Goal: Task Accomplishment & Management: Use online tool/utility

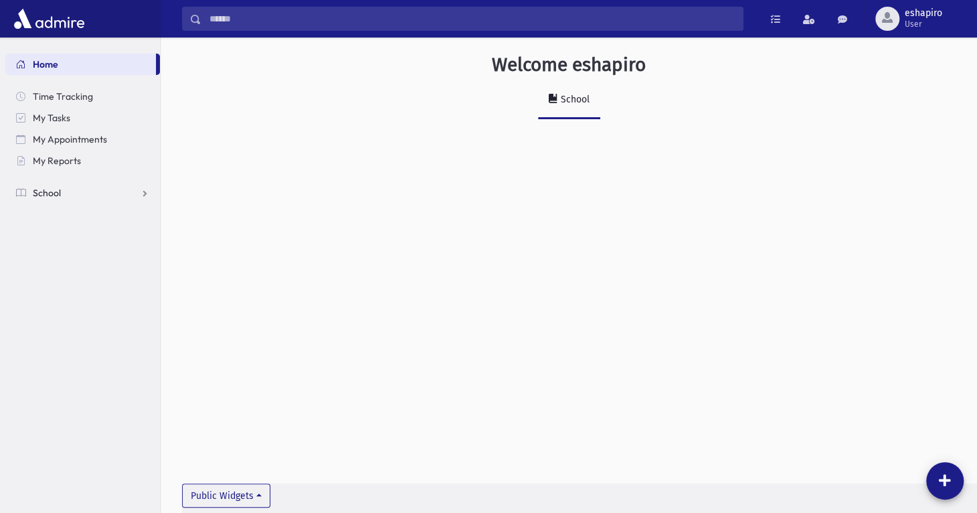
click at [61, 190] on link "School" at bounding box center [82, 192] width 155 height 21
click at [64, 230] on span "Attendance" at bounding box center [65, 236] width 50 height 12
click at [58, 283] on span "List" at bounding box center [58, 278] width 15 height 12
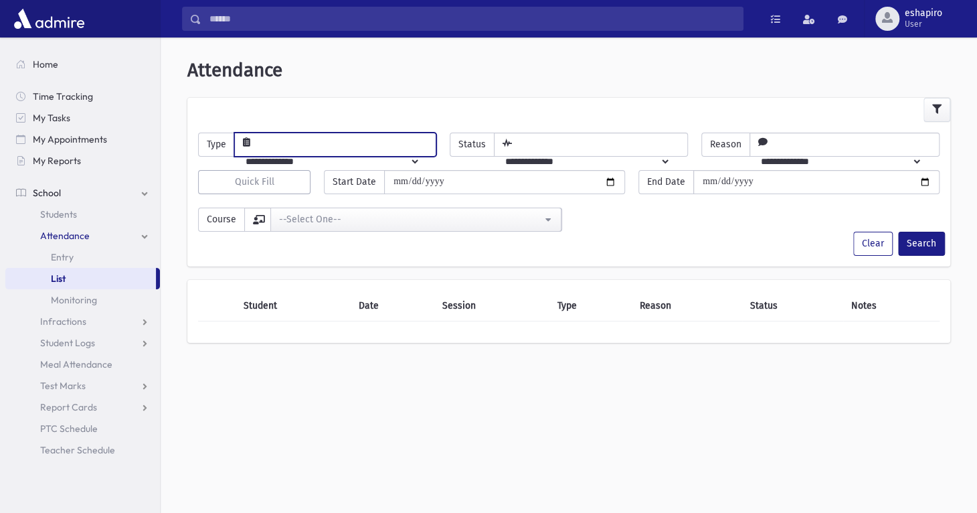
click at [315, 150] on select "**********" at bounding box center [327, 161] width 185 height 23
click at [66, 208] on span "Students" at bounding box center [58, 214] width 37 height 12
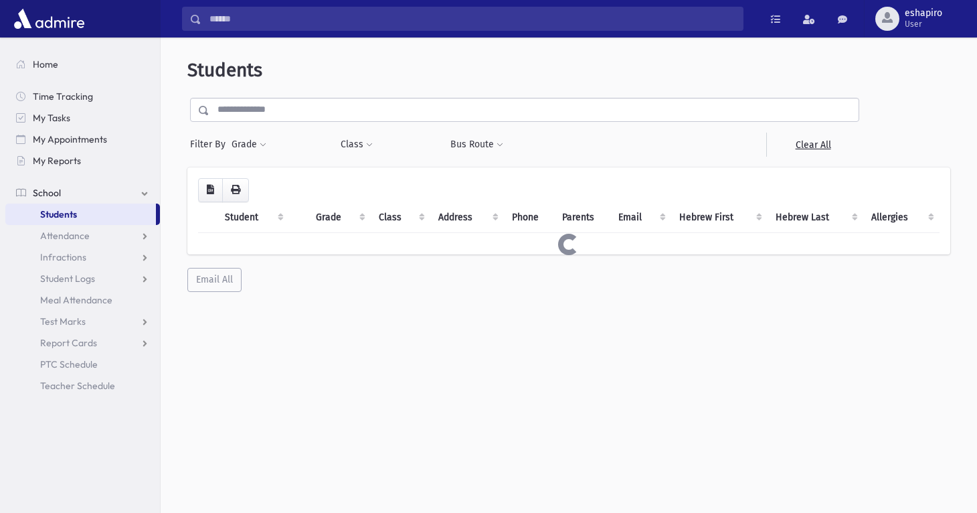
select select
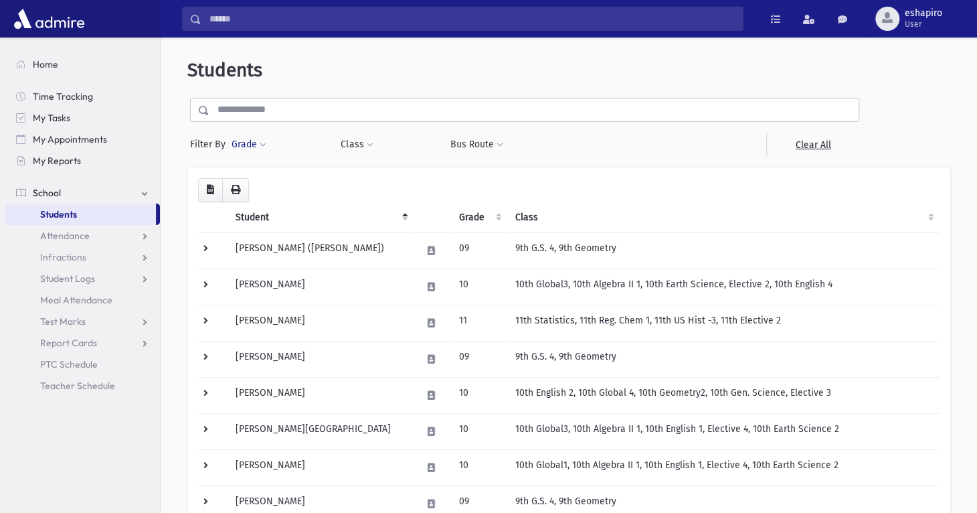
click at [261, 146] on span at bounding box center [263, 145] width 7 height 8
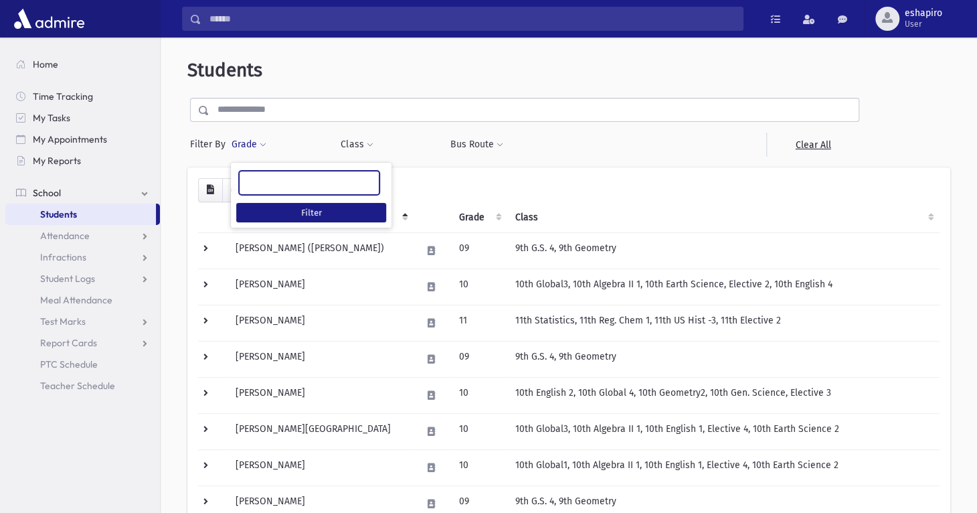
click at [264, 177] on ul at bounding box center [309, 181] width 139 height 20
type input "*"
select select "**"
click at [331, 214] on button "Filter" at bounding box center [311, 212] width 150 height 19
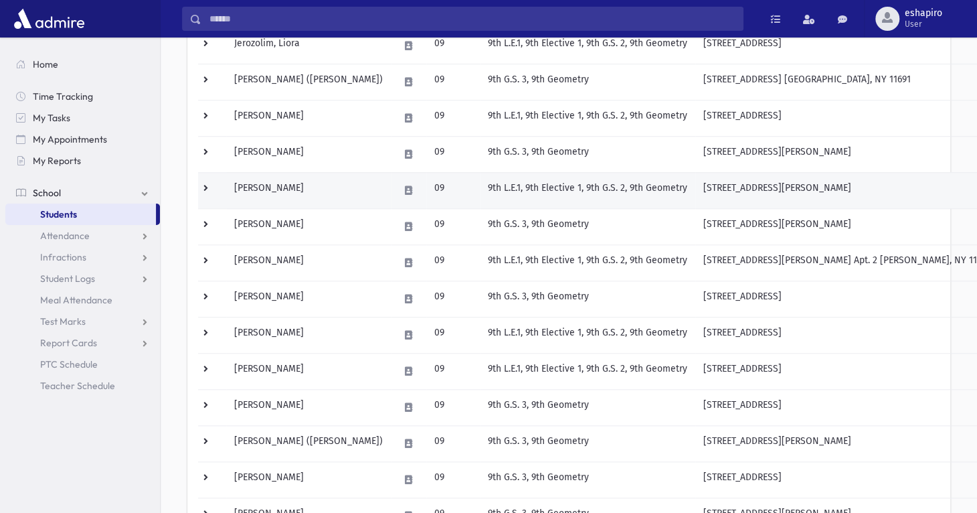
scroll to position [669, 0]
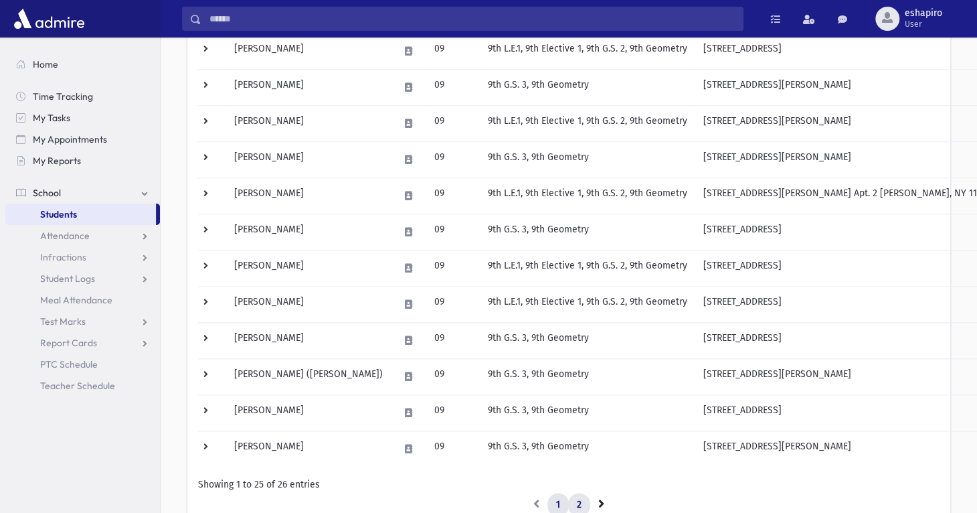
click at [576, 499] on link "2" at bounding box center [579, 505] width 22 height 24
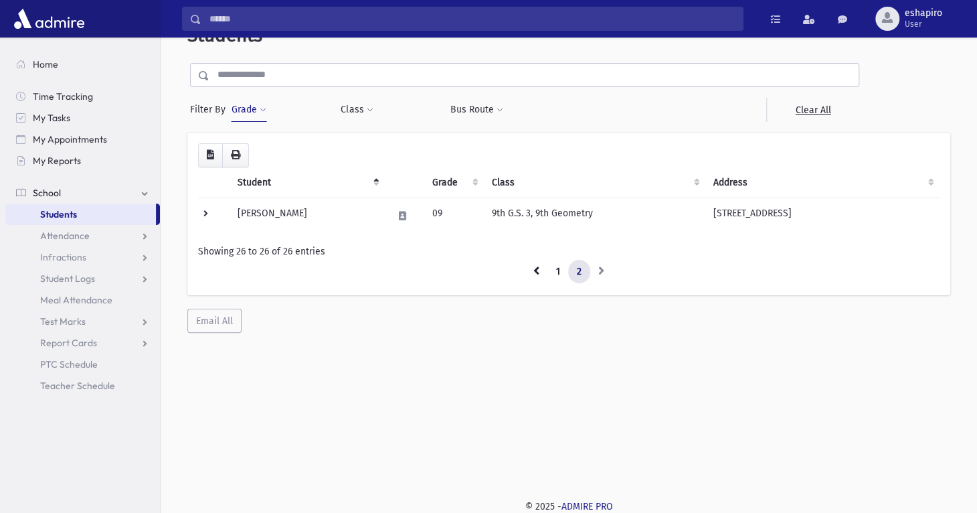
click at [248, 111] on button "Grade" at bounding box center [249, 110] width 36 height 24
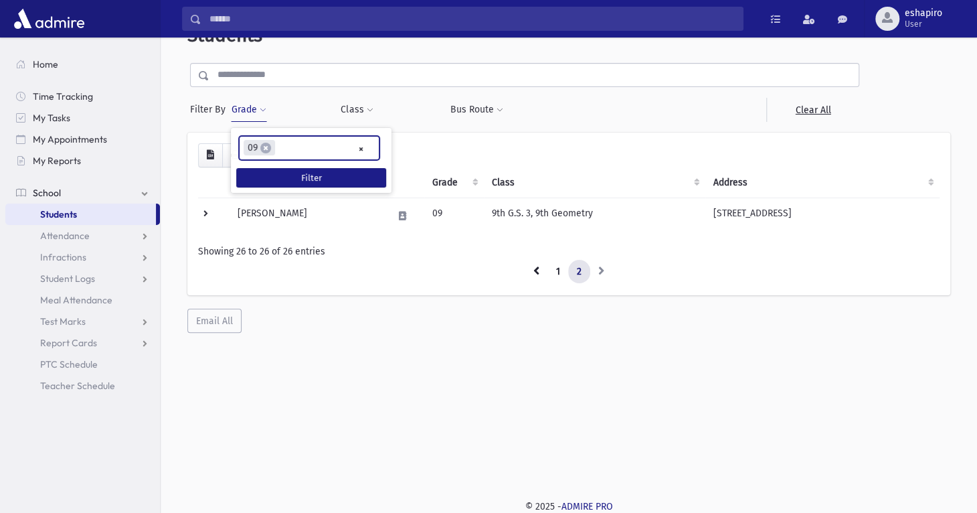
click at [271, 145] on li "× 09" at bounding box center [259, 147] width 31 height 15
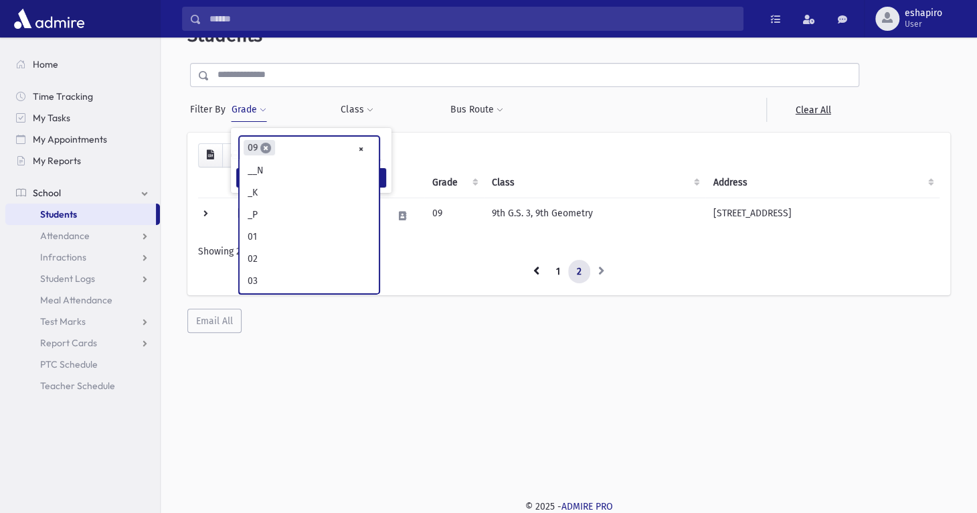
scroll to position [197, 0]
click at [268, 147] on span "×" at bounding box center [265, 148] width 11 height 11
select select
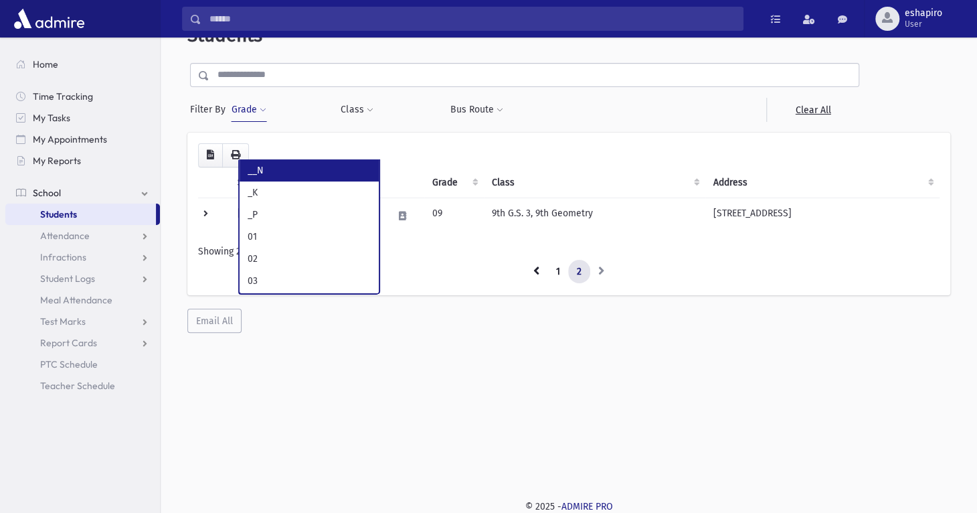
click at [256, 114] on button "Grade" at bounding box center [249, 110] width 36 height 24
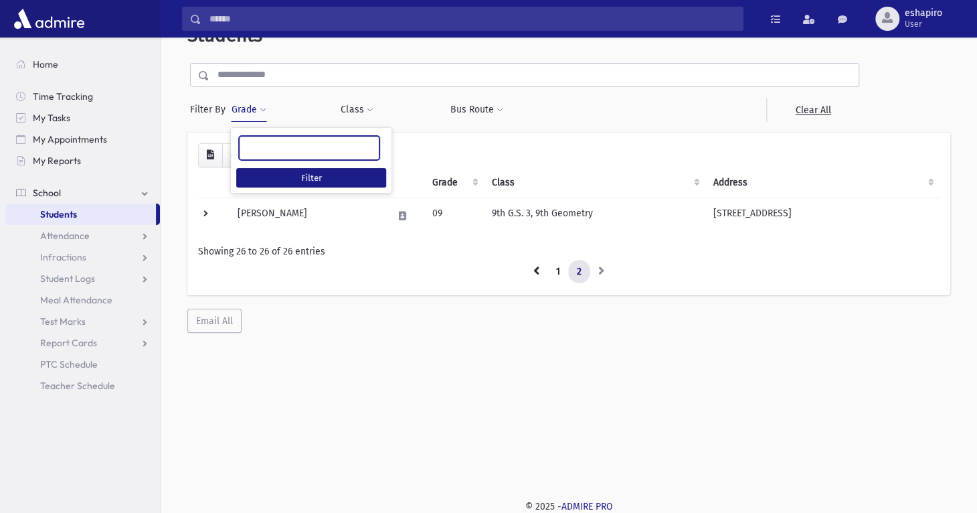
click at [262, 145] on ul at bounding box center [309, 147] width 139 height 20
type input "**"
drag, startPoint x: 286, startPoint y: 172, endPoint x: 307, endPoint y: 153, distance: 28.5
select select "*"
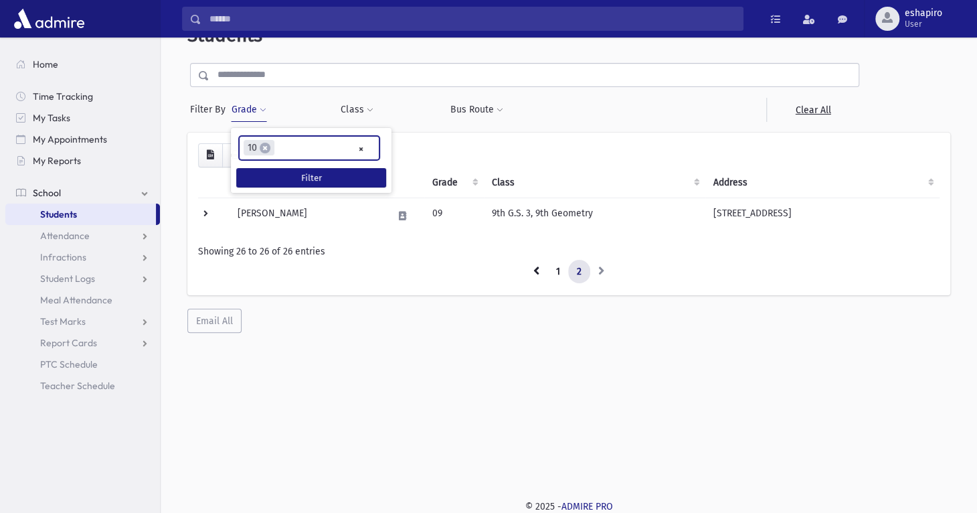
click at [257, 113] on button "Grade" at bounding box center [249, 110] width 36 height 24
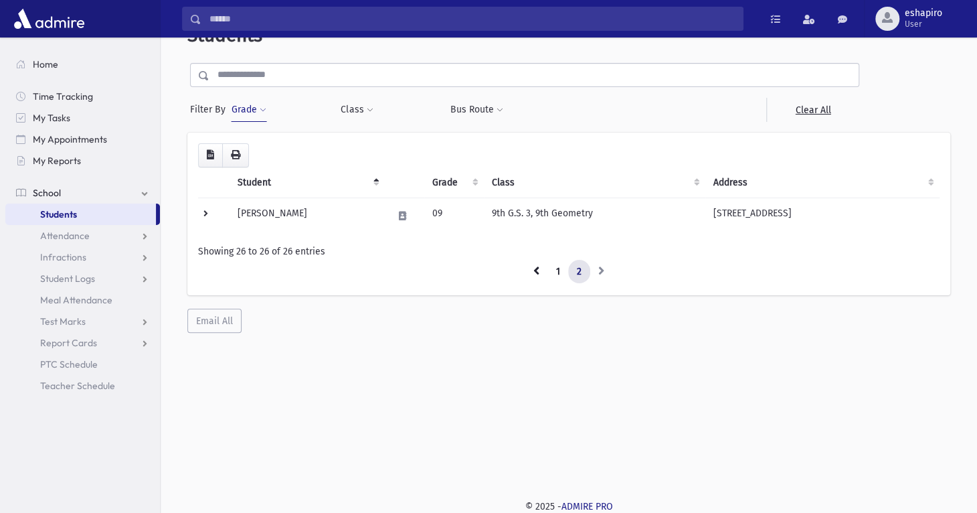
click at [258, 114] on button "Grade" at bounding box center [249, 110] width 36 height 24
click at [353, 110] on button "Class" at bounding box center [356, 110] width 33 height 24
click at [365, 146] on ul at bounding box center [410, 144] width 129 height 20
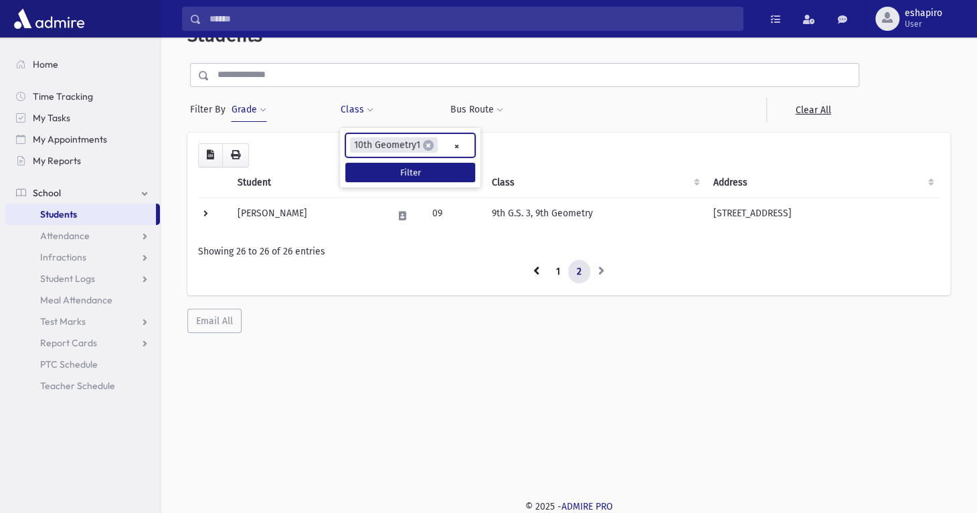
select select "***"
click at [418, 179] on button "Filter" at bounding box center [410, 172] width 130 height 19
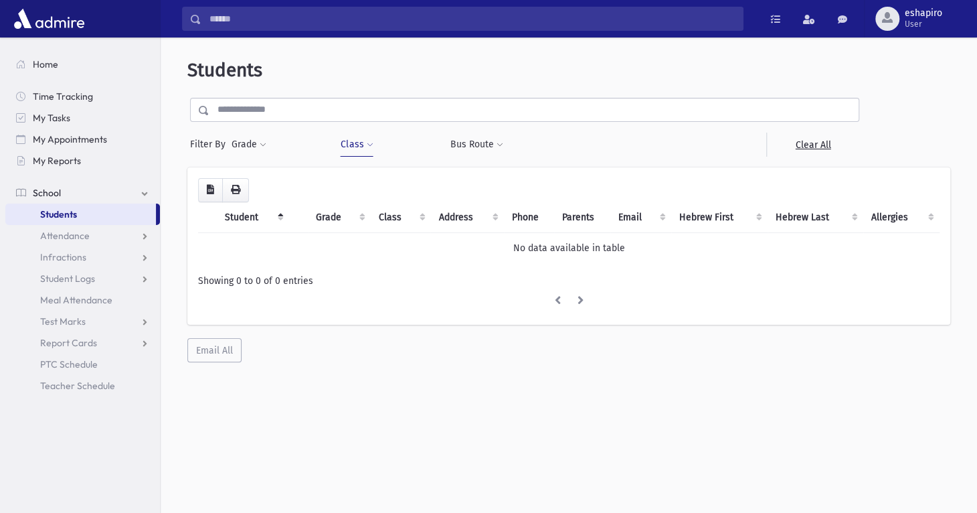
click at [363, 143] on button "Class" at bounding box center [356, 145] width 33 height 24
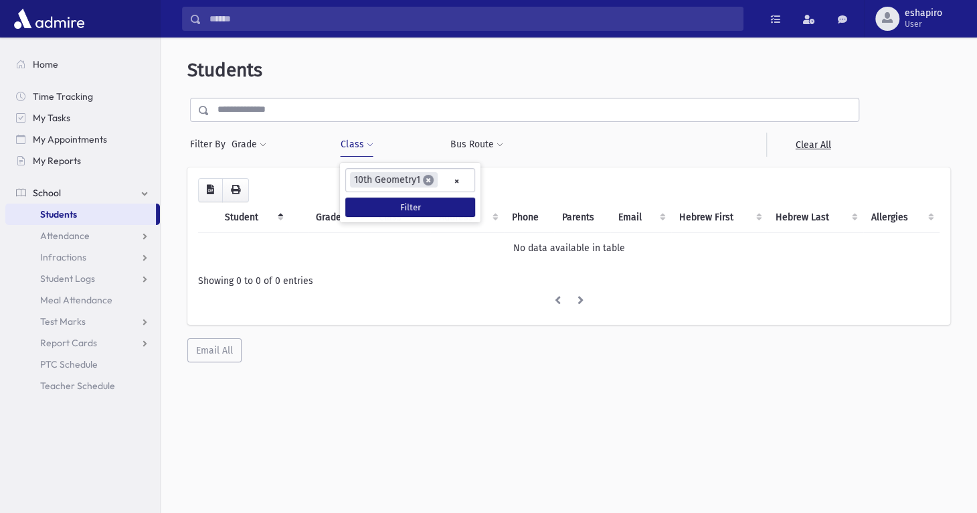
click at [424, 175] on span "×" at bounding box center [428, 180] width 11 height 11
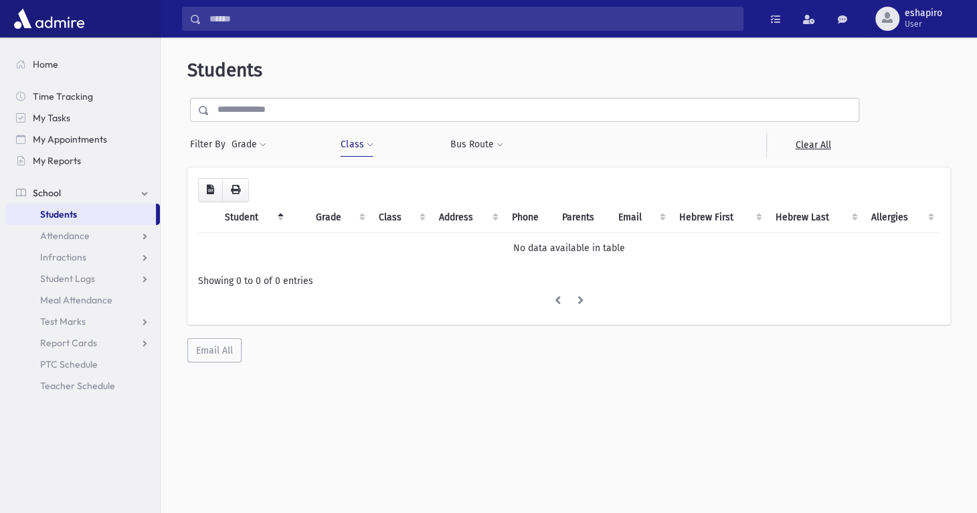
click at [353, 142] on button "Class" at bounding box center [356, 145] width 33 height 24
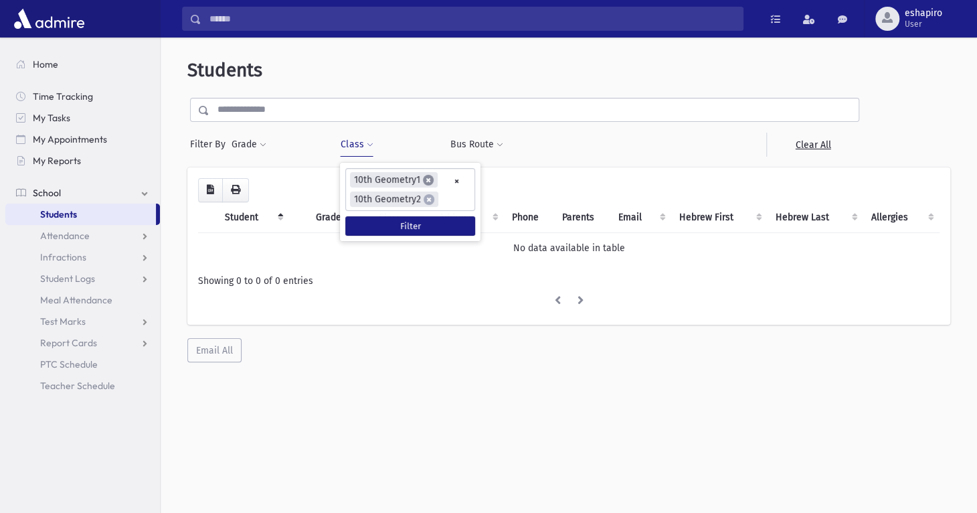
click at [423, 179] on span "×" at bounding box center [428, 180] width 11 height 11
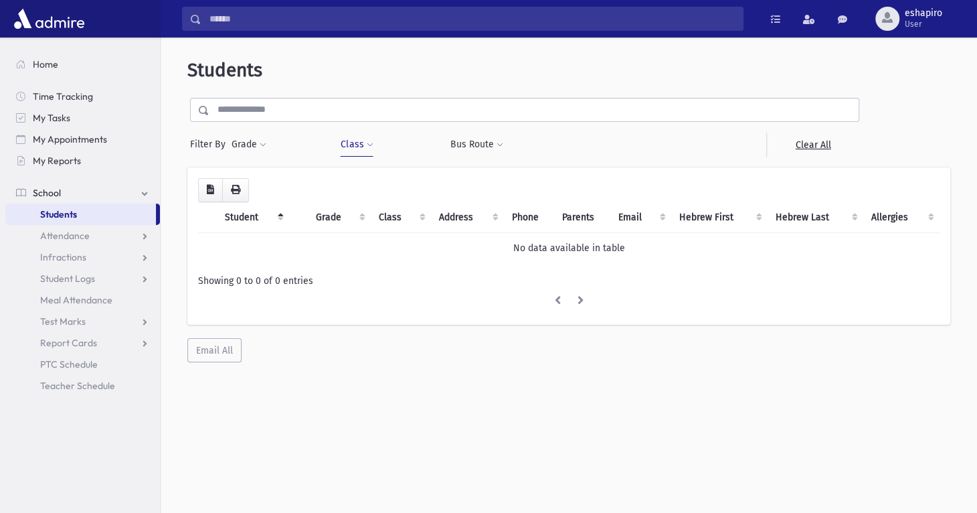
click at [349, 144] on button "Class" at bounding box center [356, 145] width 33 height 24
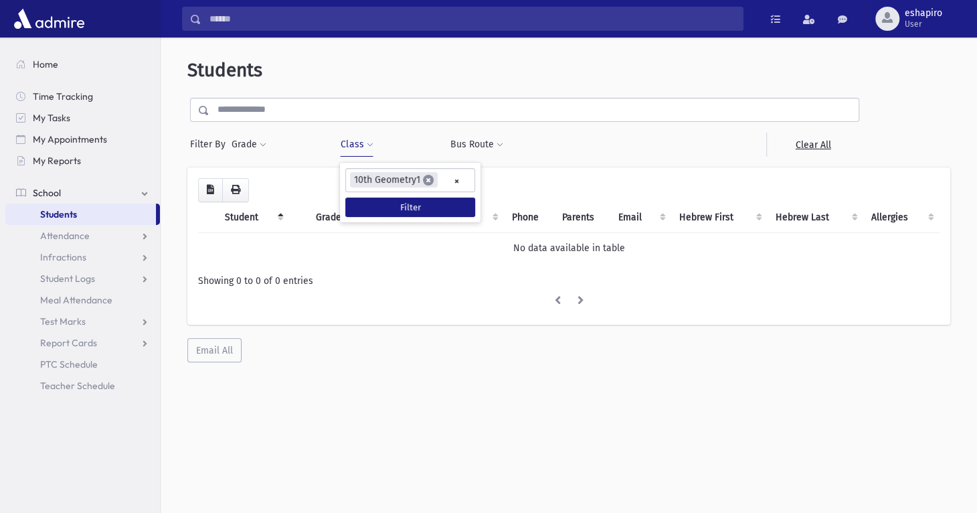
click at [427, 181] on span "×" at bounding box center [428, 180] width 11 height 11
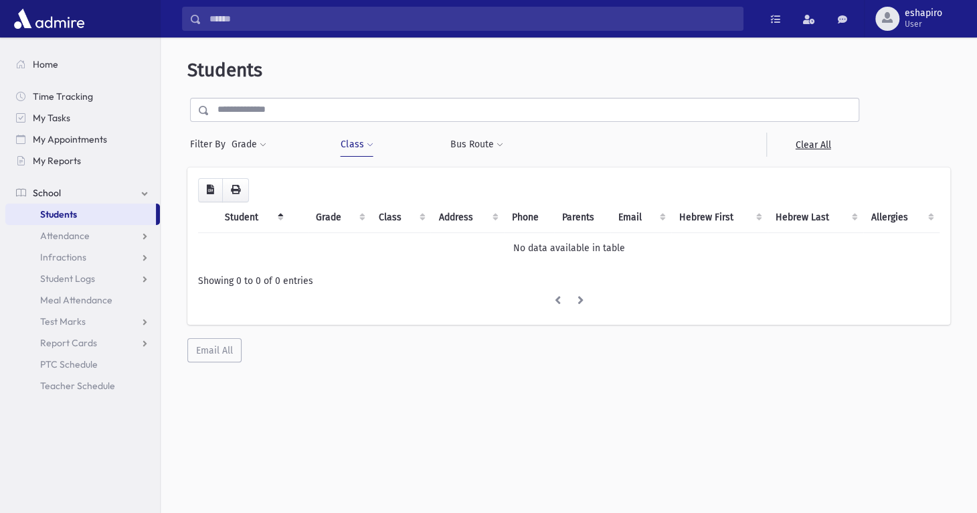
click at [367, 148] on span at bounding box center [369, 145] width 7 height 8
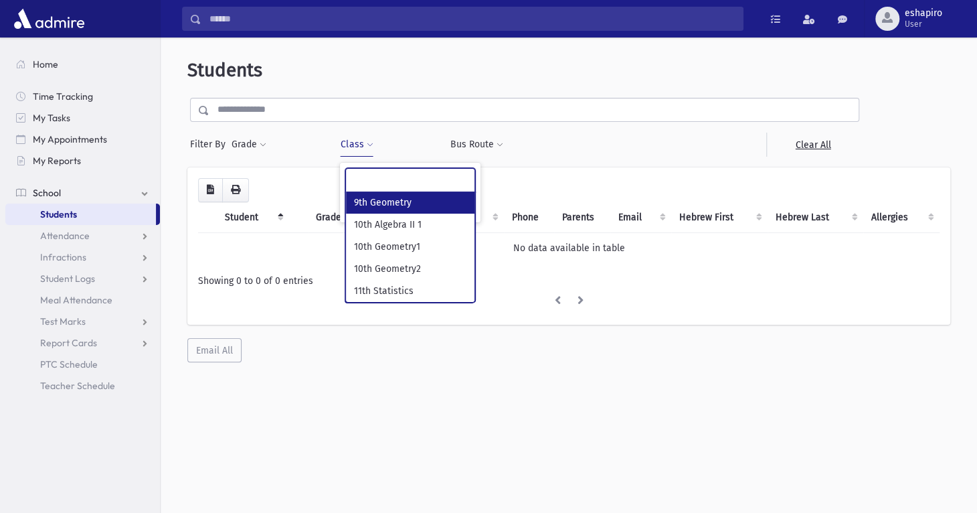
scroll to position [23, 0]
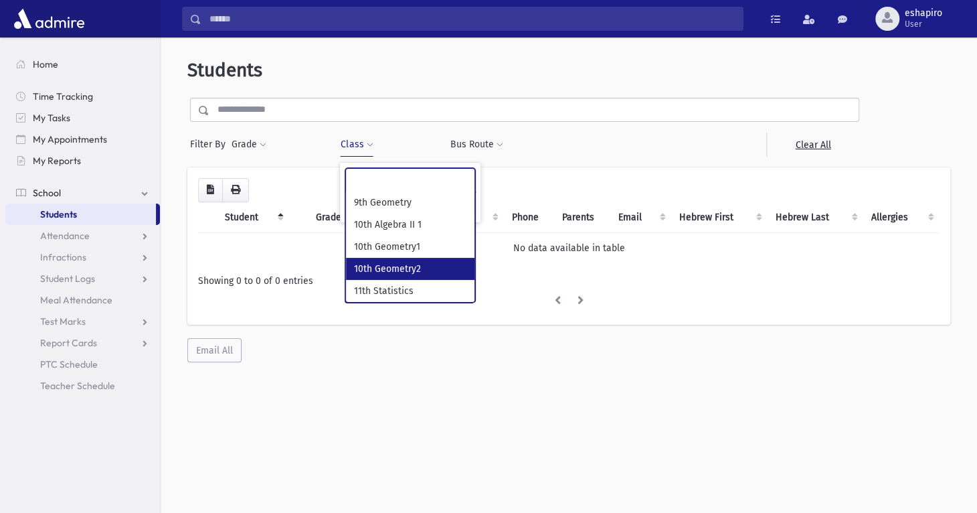
select select "***"
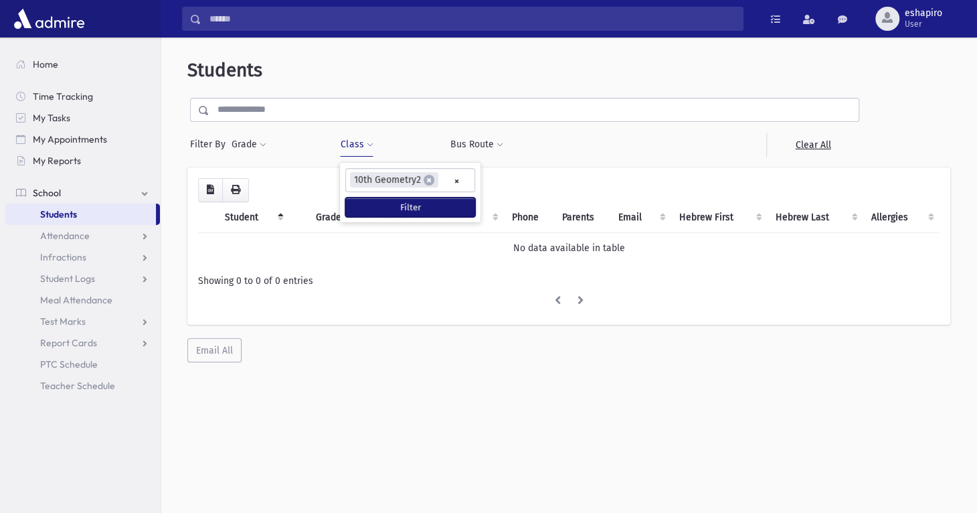
click at [416, 201] on button "Filter" at bounding box center [410, 206] width 130 height 19
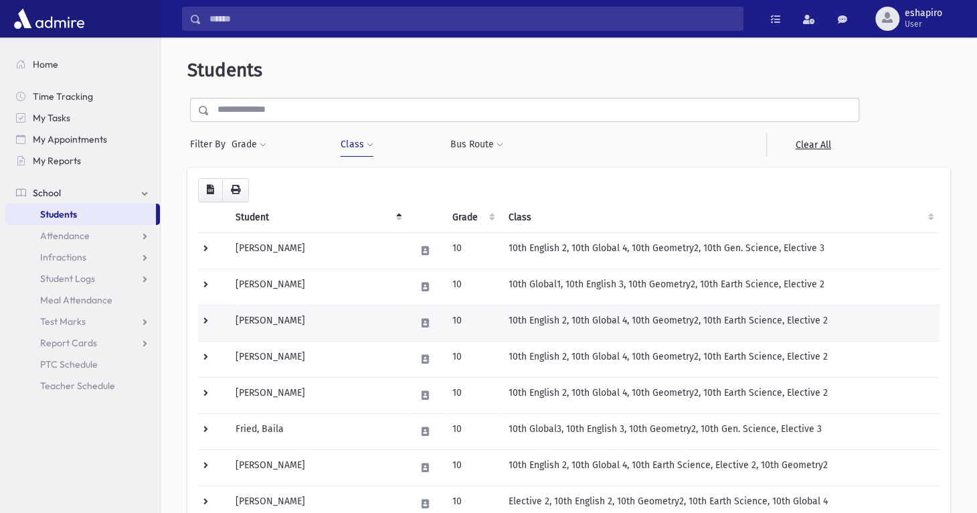
click at [206, 317] on td at bounding box center [212, 323] width 29 height 36
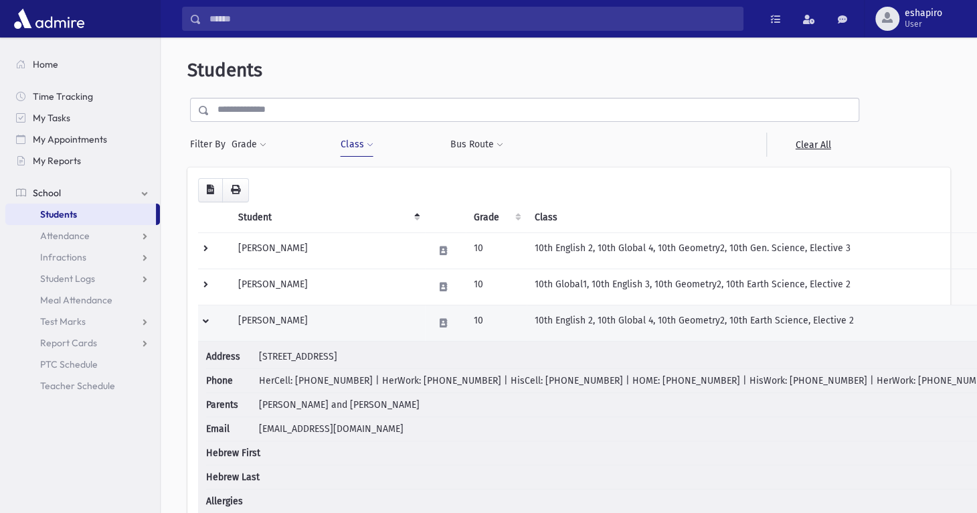
click at [205, 319] on td at bounding box center [214, 323] width 32 height 36
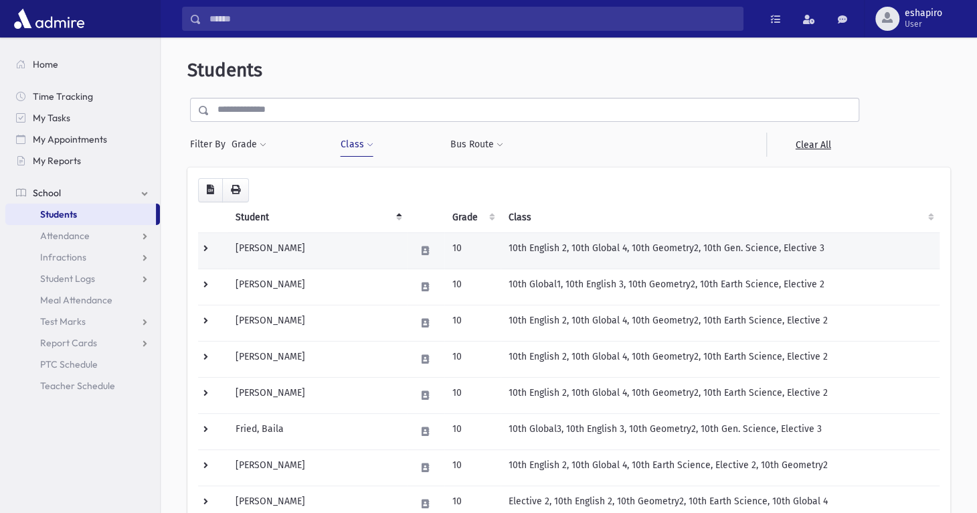
click at [204, 248] on td at bounding box center [212, 250] width 29 height 36
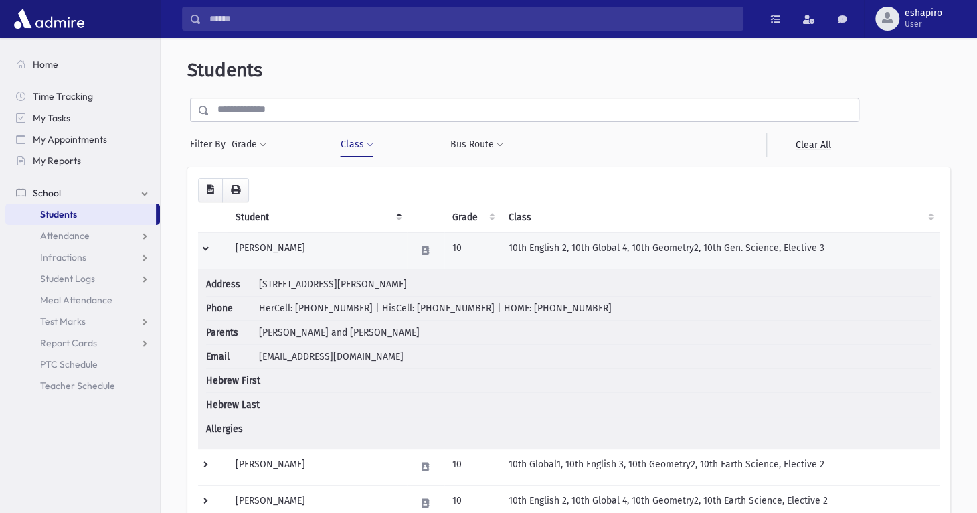
click at [204, 248] on td at bounding box center [212, 250] width 29 height 36
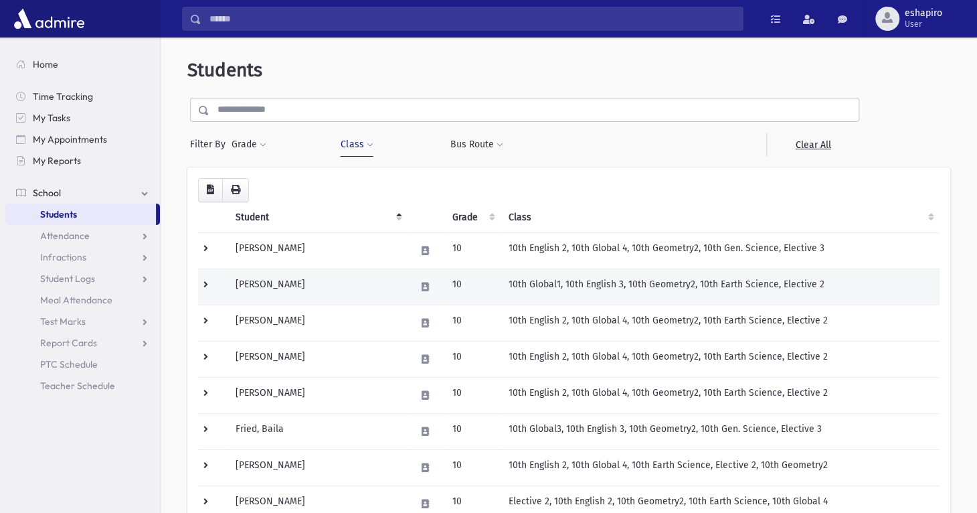
click at [207, 286] on td at bounding box center [212, 286] width 29 height 36
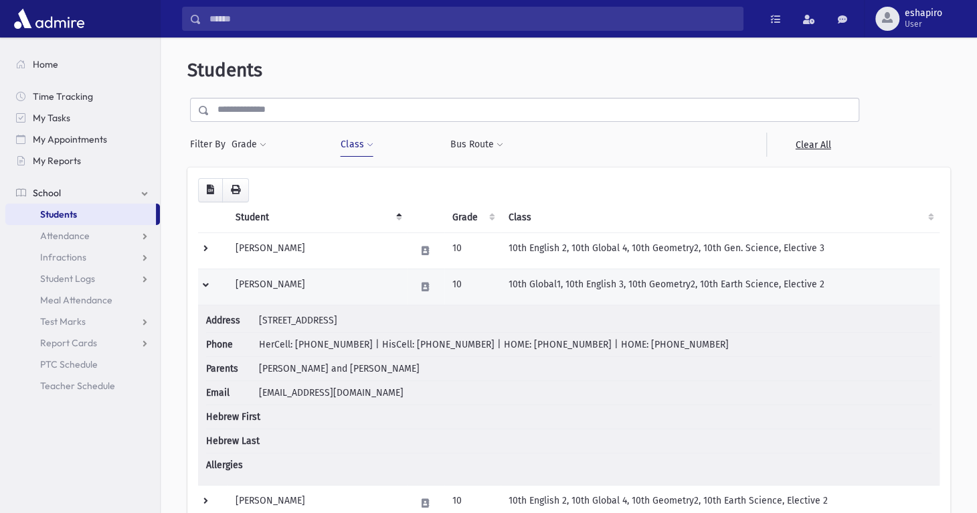
click at [207, 286] on td at bounding box center [212, 286] width 29 height 36
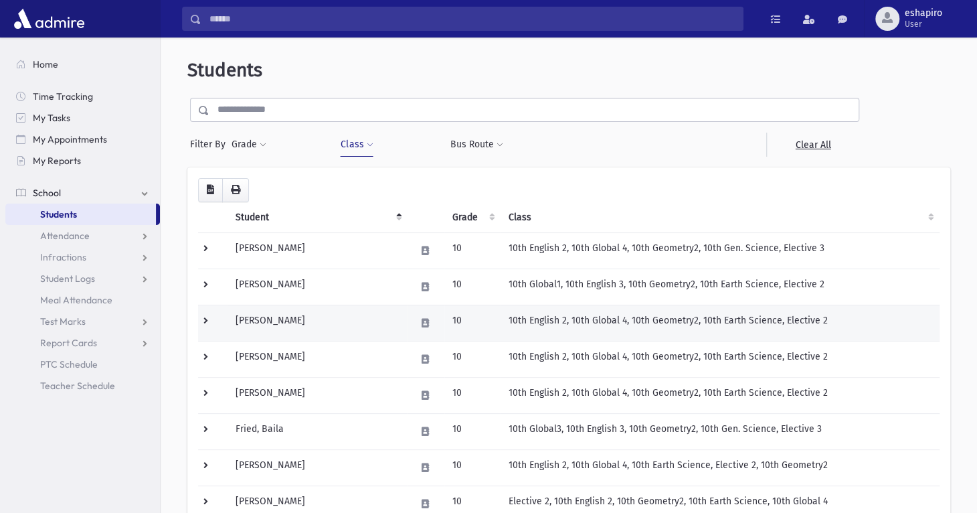
click at [205, 320] on td at bounding box center [212, 323] width 29 height 36
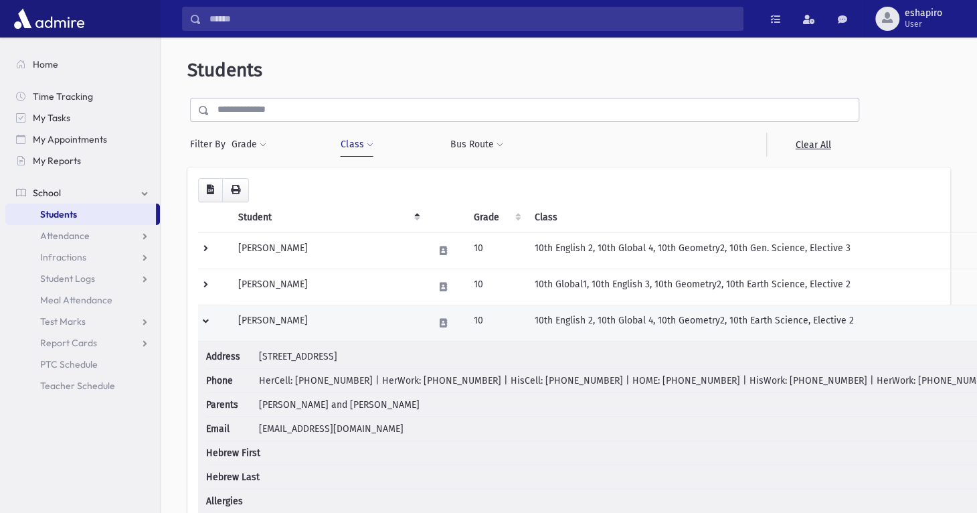
click at [205, 320] on td at bounding box center [214, 323] width 32 height 36
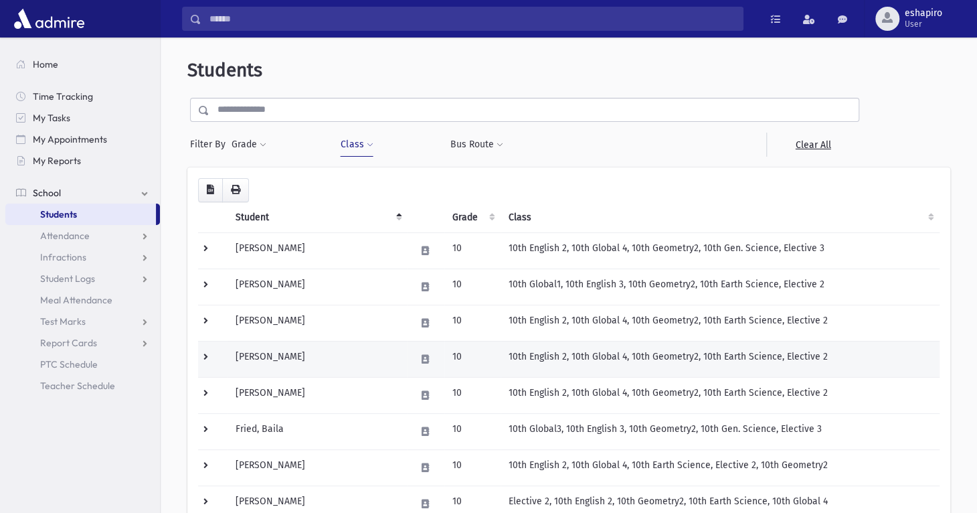
click at [207, 355] on td at bounding box center [212, 359] width 29 height 36
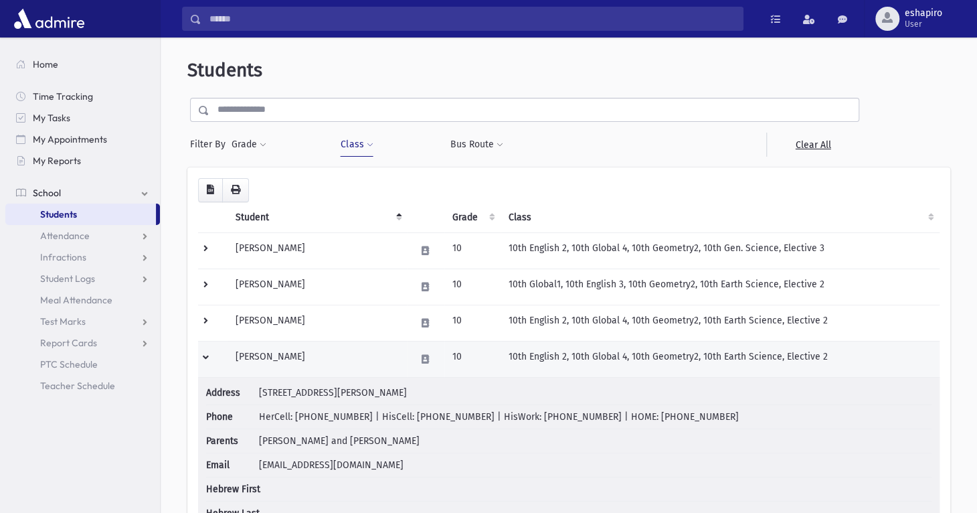
click at [207, 355] on td at bounding box center [212, 359] width 29 height 36
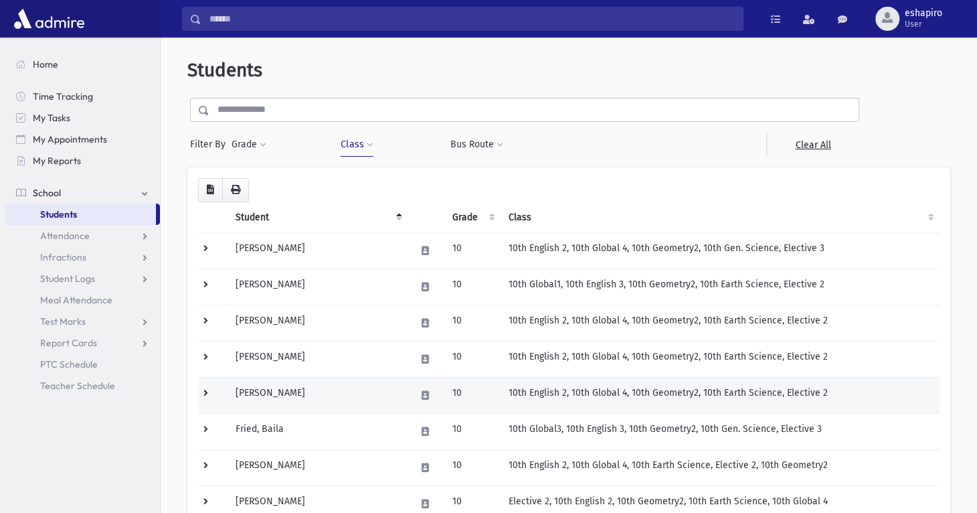
click at [203, 395] on td at bounding box center [212, 395] width 29 height 36
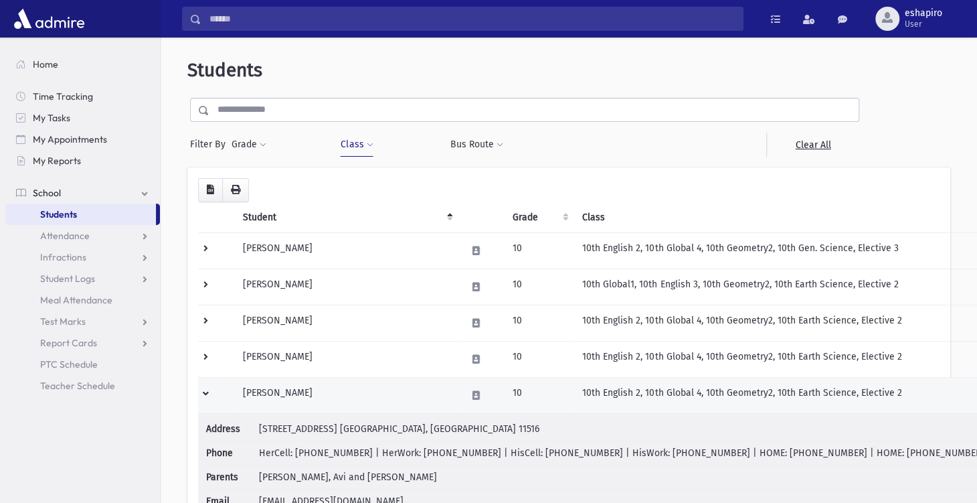
click at [202, 390] on td at bounding box center [216, 395] width 37 height 36
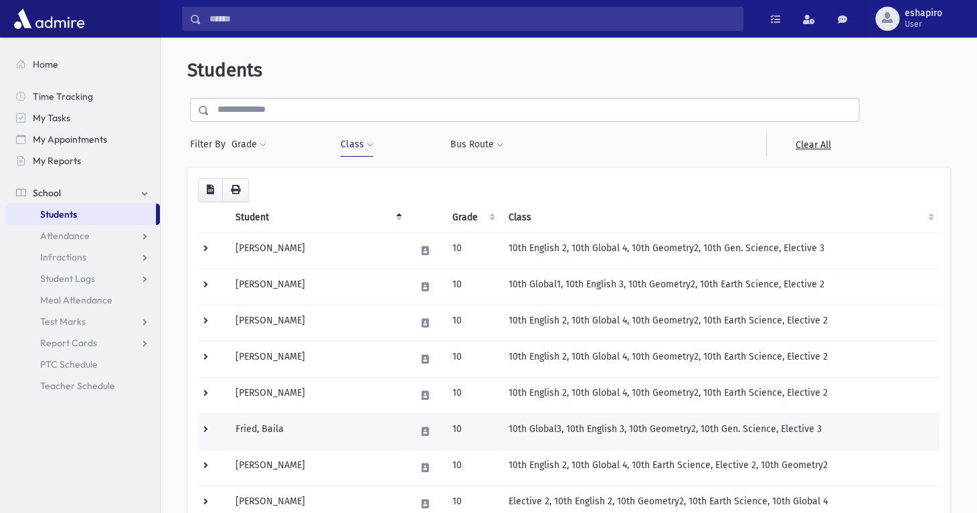
click at [210, 430] on td at bounding box center [212, 431] width 29 height 36
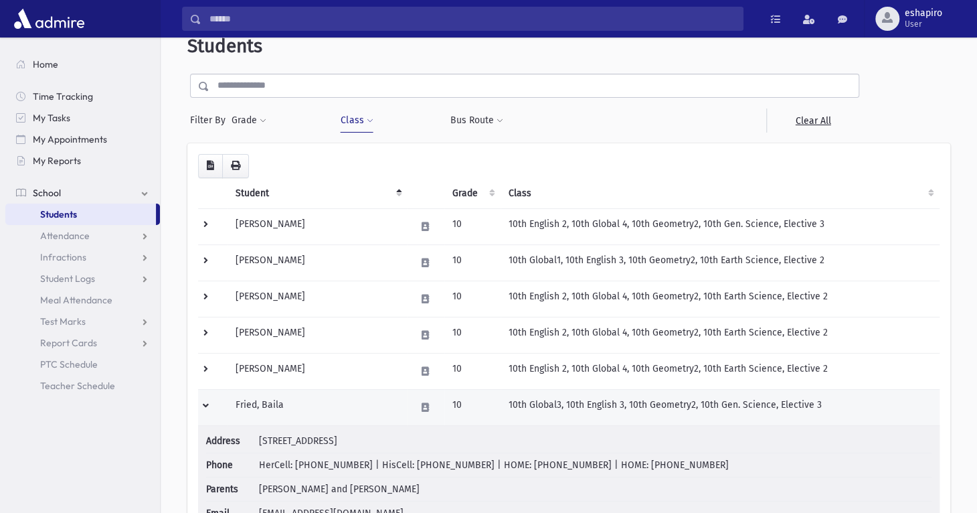
scroll to position [67, 0]
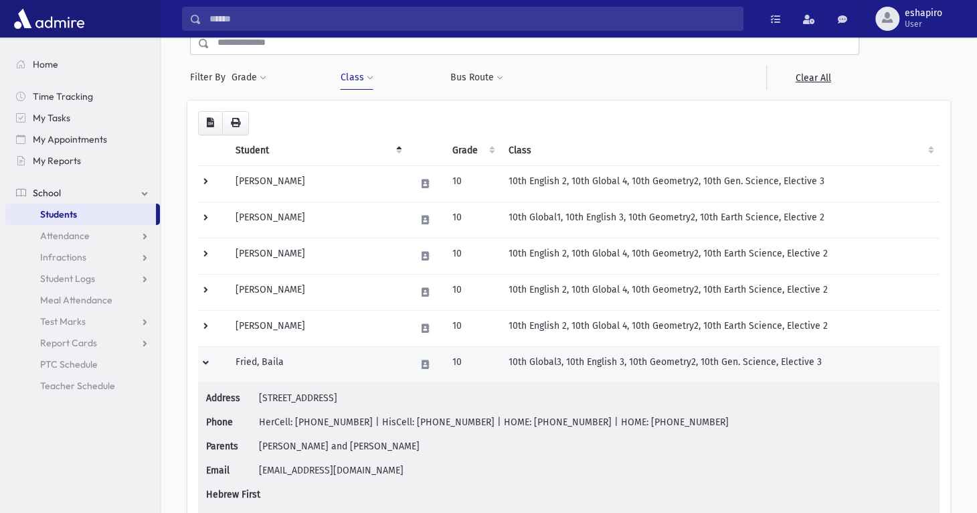
click at [207, 364] on td at bounding box center [212, 364] width 29 height 36
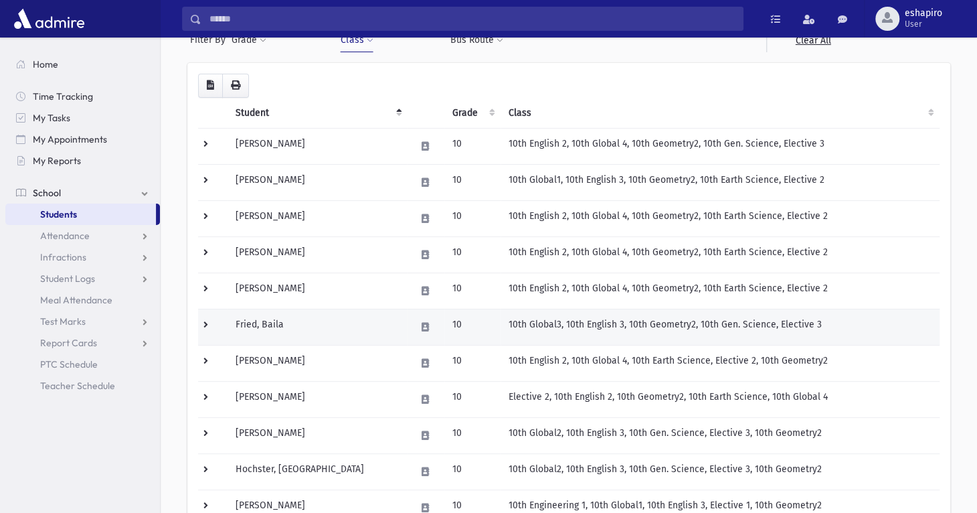
scroll to position [134, 0]
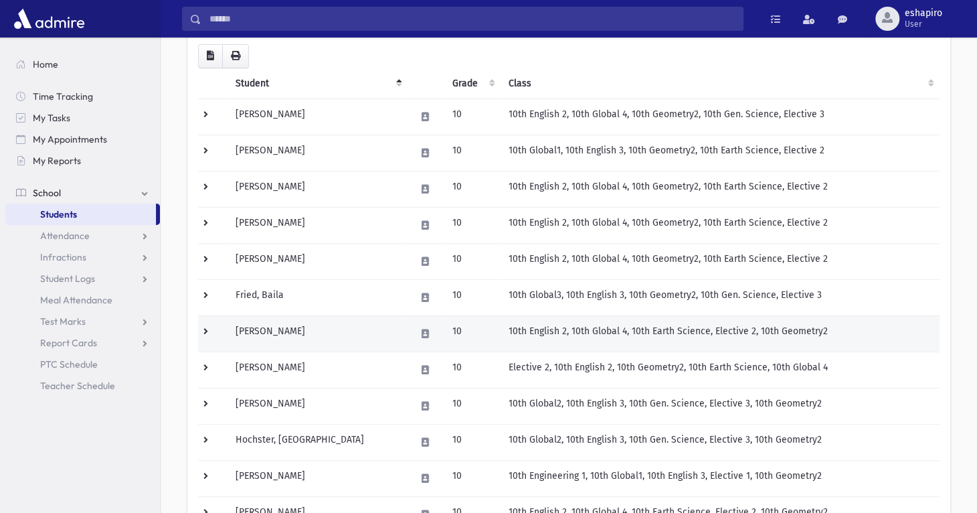
click at [214, 332] on td at bounding box center [212, 333] width 29 height 36
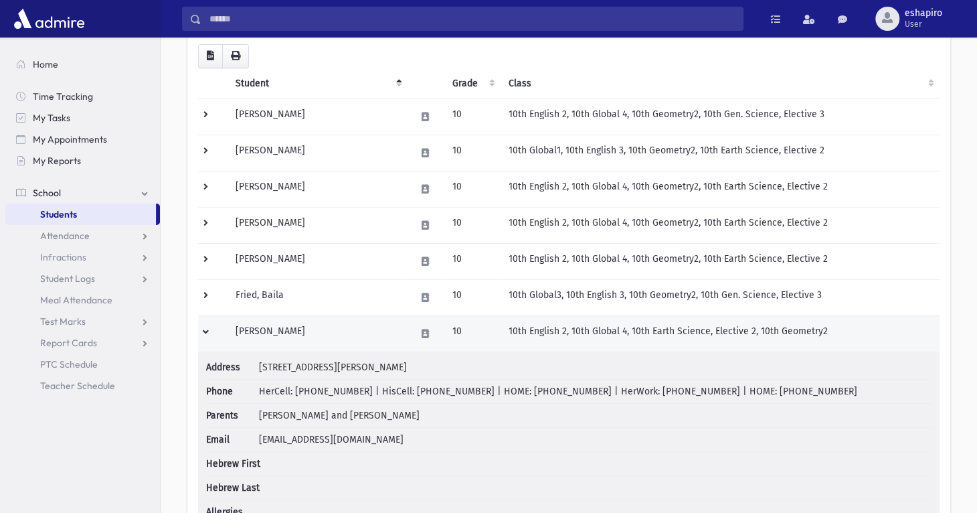
click at [211, 330] on td at bounding box center [212, 333] width 29 height 36
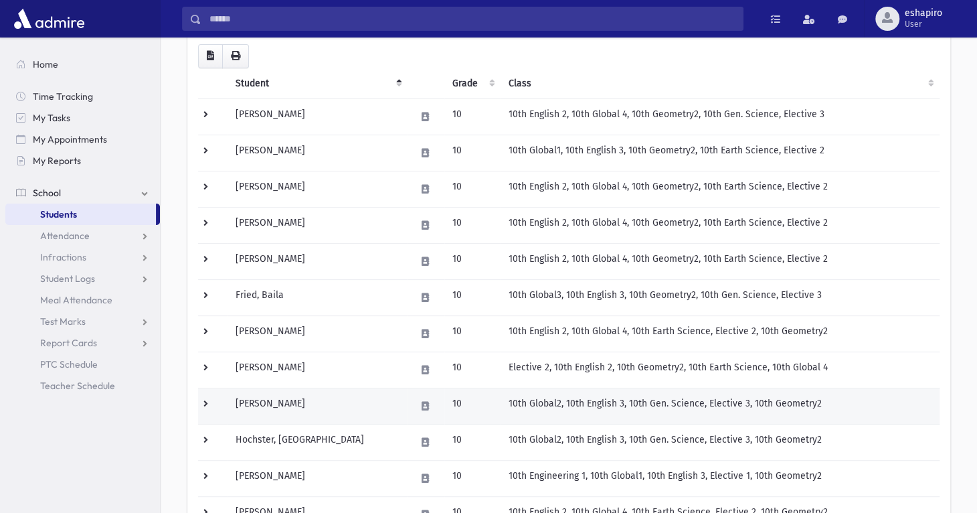
click at [202, 400] on td at bounding box center [212, 406] width 29 height 36
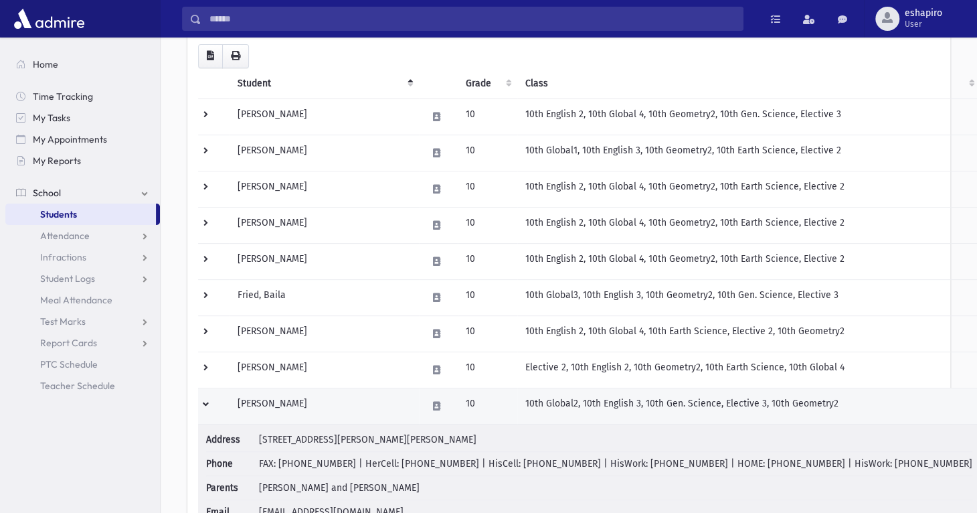
click at [202, 400] on td at bounding box center [213, 406] width 31 height 36
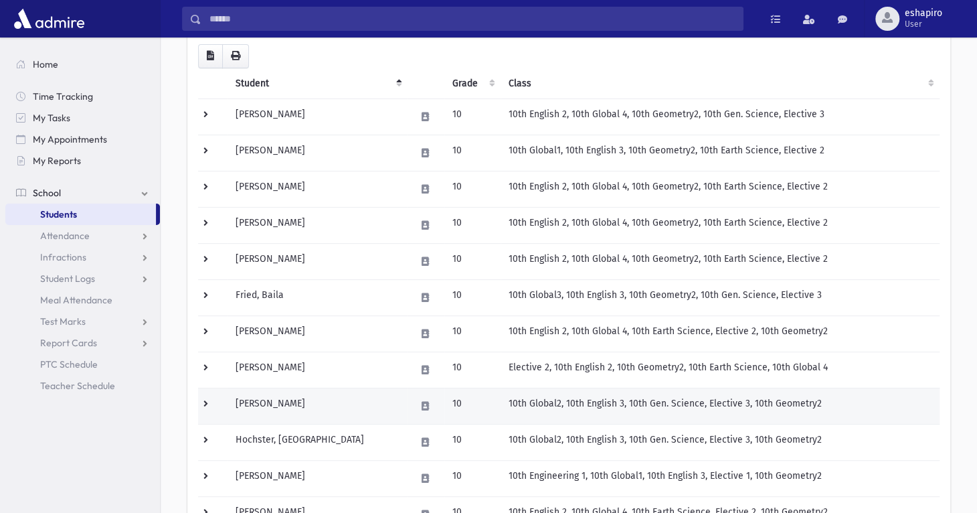
click at [202, 400] on td at bounding box center [212, 406] width 29 height 36
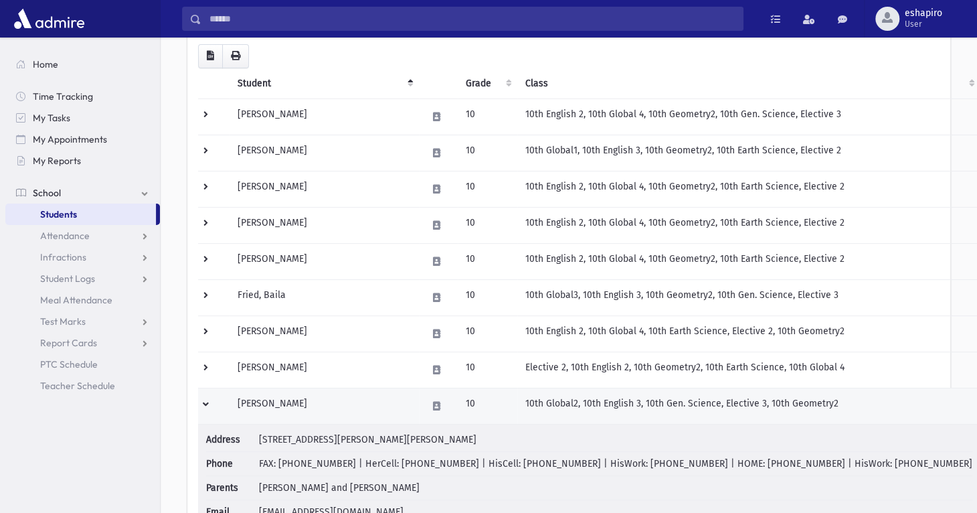
click at [202, 400] on td at bounding box center [213, 406] width 31 height 36
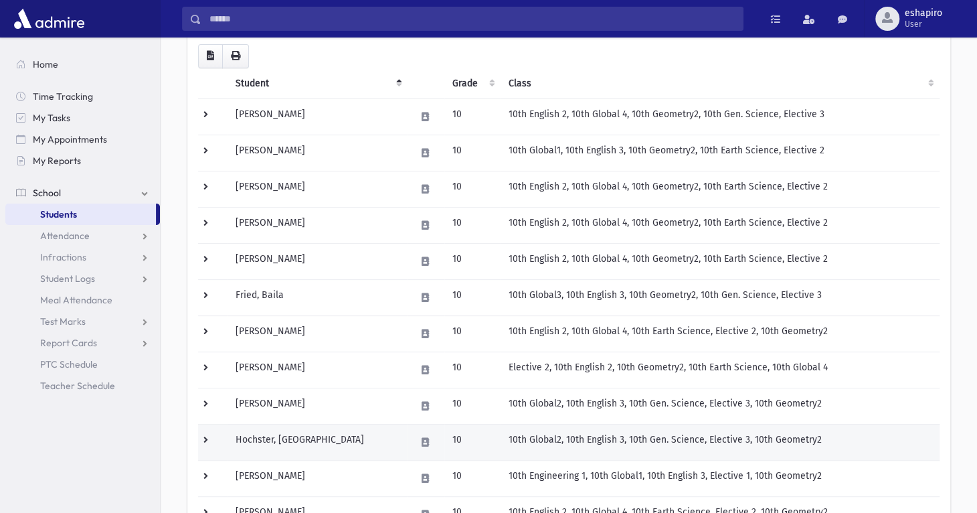
click at [202, 438] on td at bounding box center [212, 442] width 29 height 36
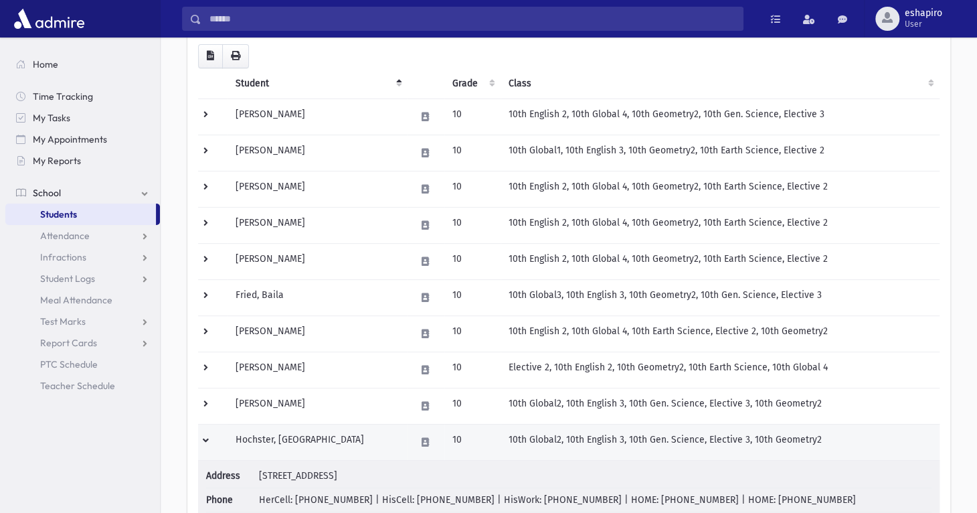
click at [202, 438] on td at bounding box center [212, 442] width 29 height 36
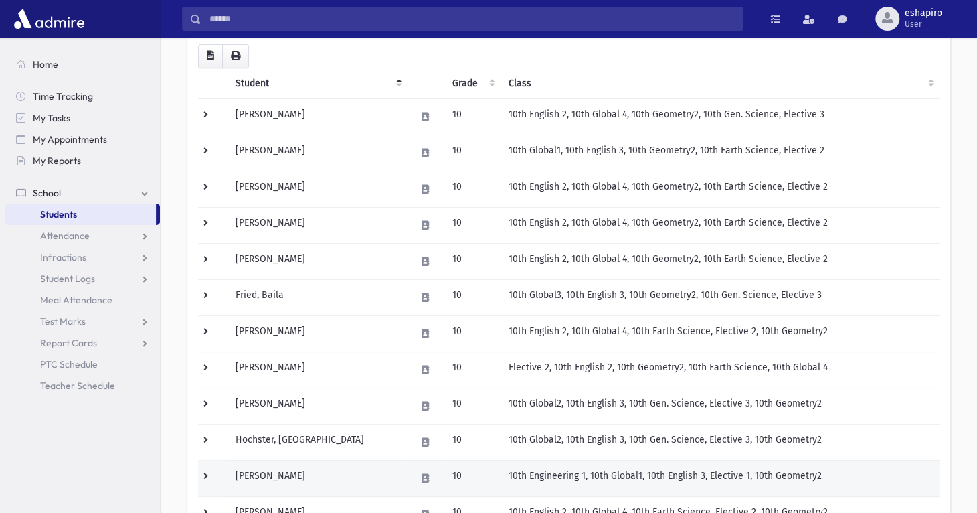
click at [205, 476] on td at bounding box center [212, 478] width 29 height 36
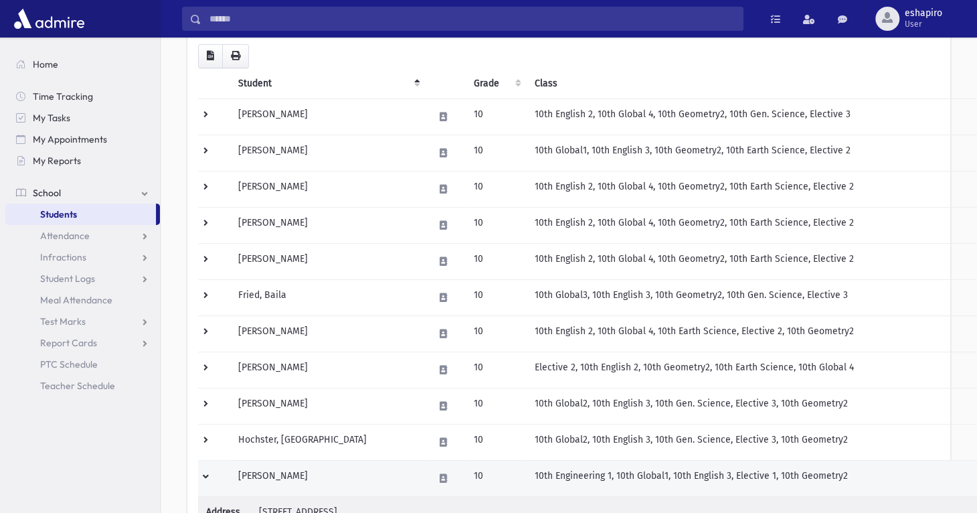
click at [205, 471] on td at bounding box center [214, 478] width 32 height 36
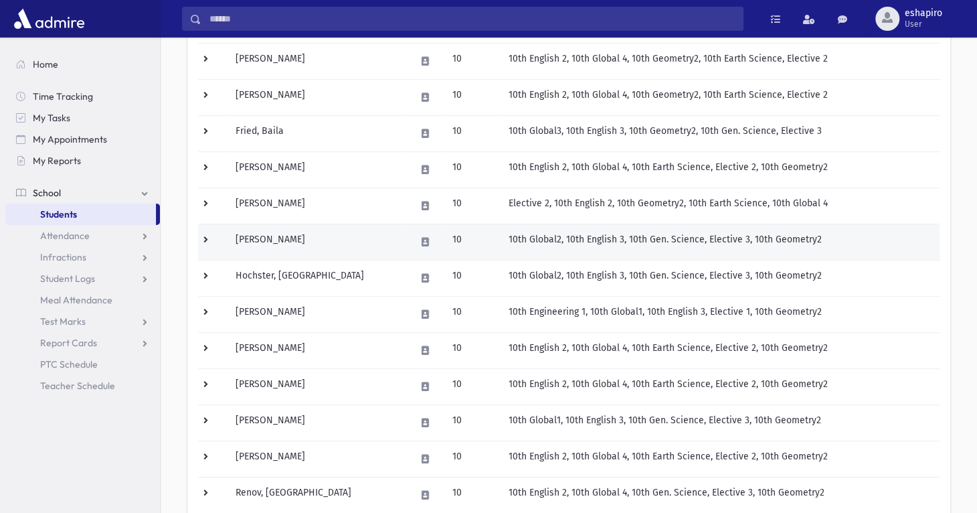
scroll to position [335, 0]
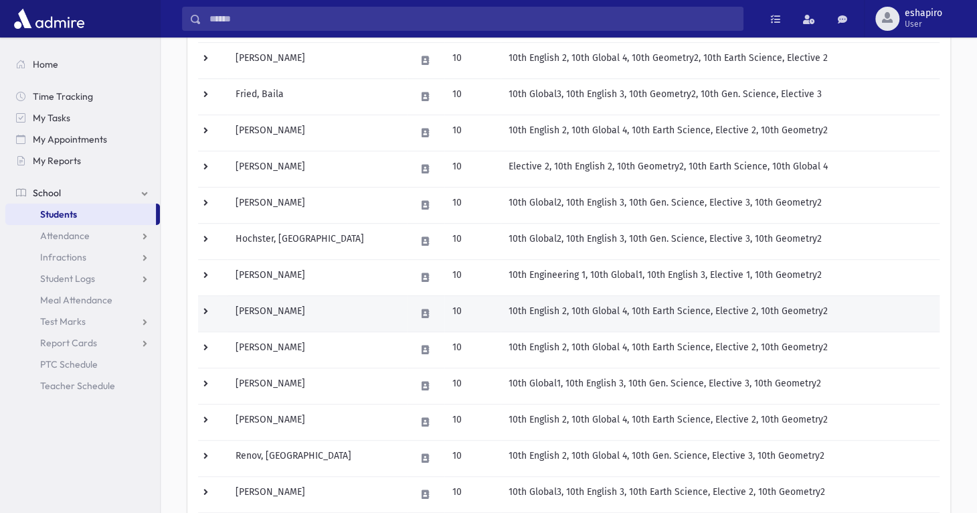
click at [203, 307] on td at bounding box center [212, 313] width 29 height 36
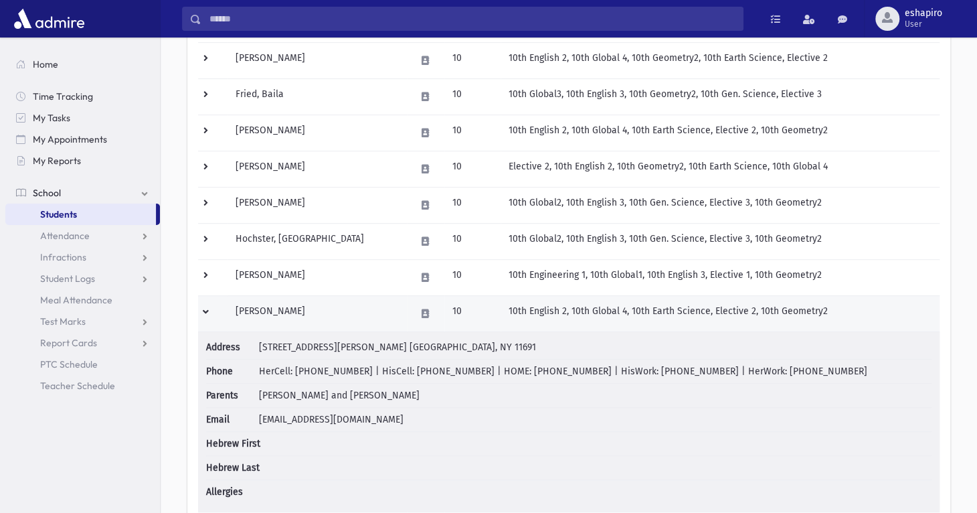
click at [205, 311] on td at bounding box center [212, 313] width 29 height 36
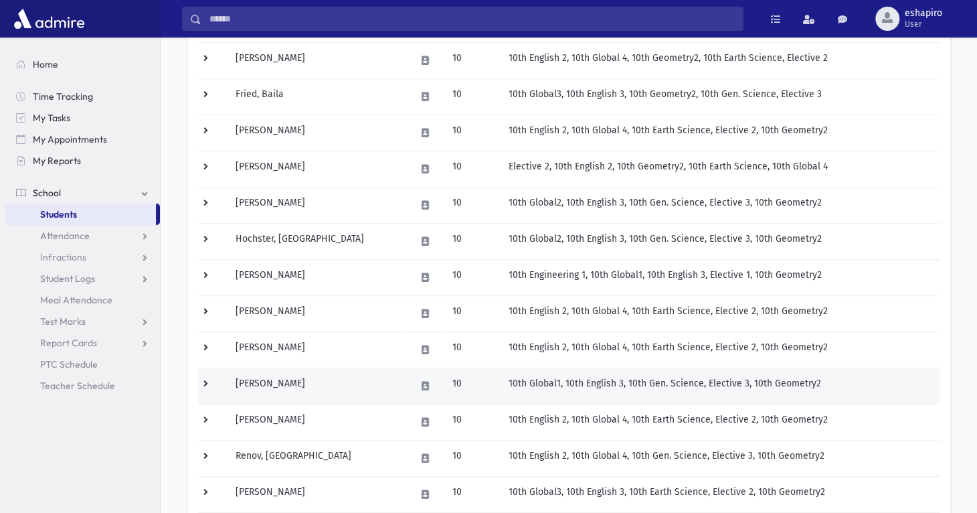
click at [201, 378] on td at bounding box center [212, 385] width 29 height 36
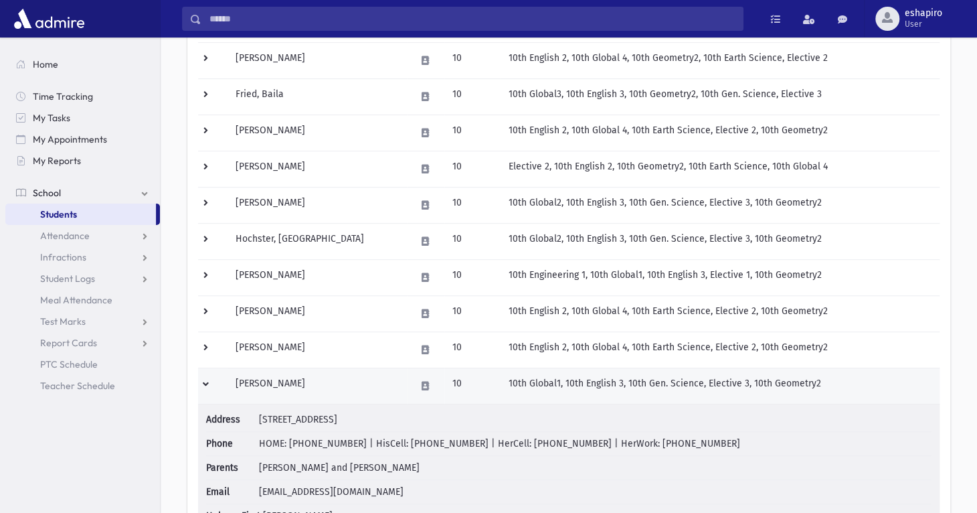
click at [201, 378] on td at bounding box center [212, 385] width 29 height 36
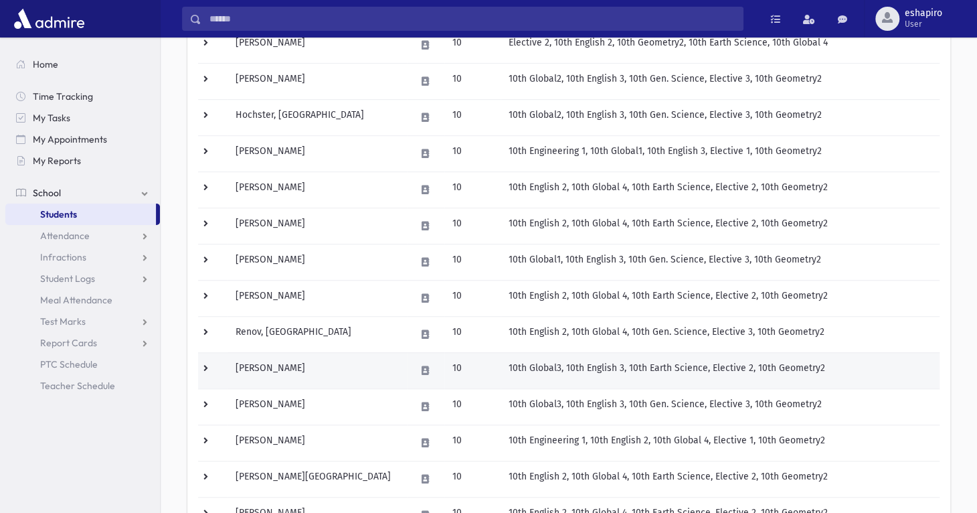
scroll to position [469, 0]
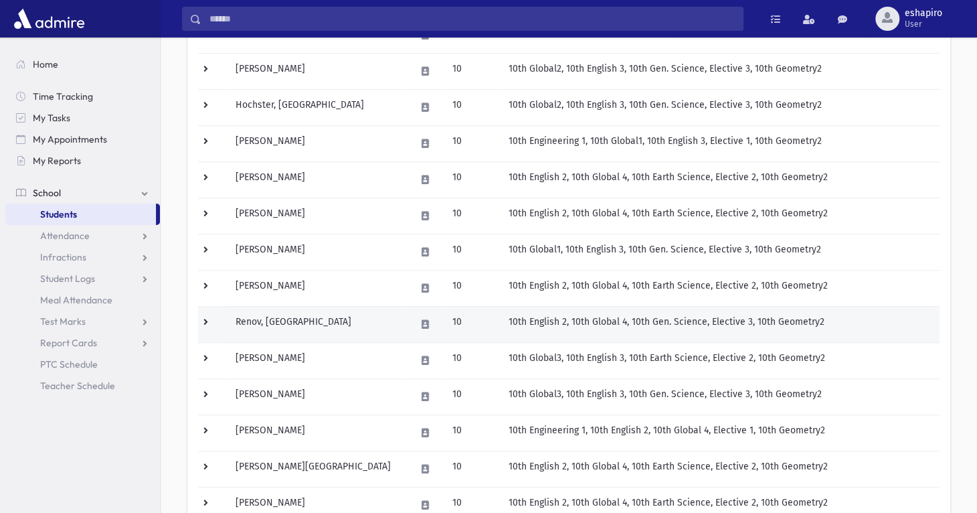
click at [205, 323] on td at bounding box center [212, 324] width 29 height 36
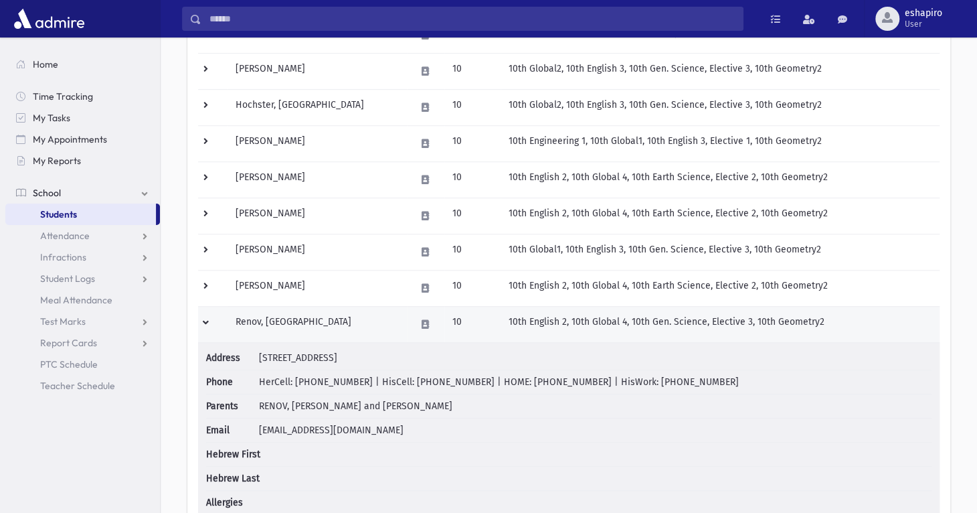
click at [205, 319] on td at bounding box center [212, 324] width 29 height 36
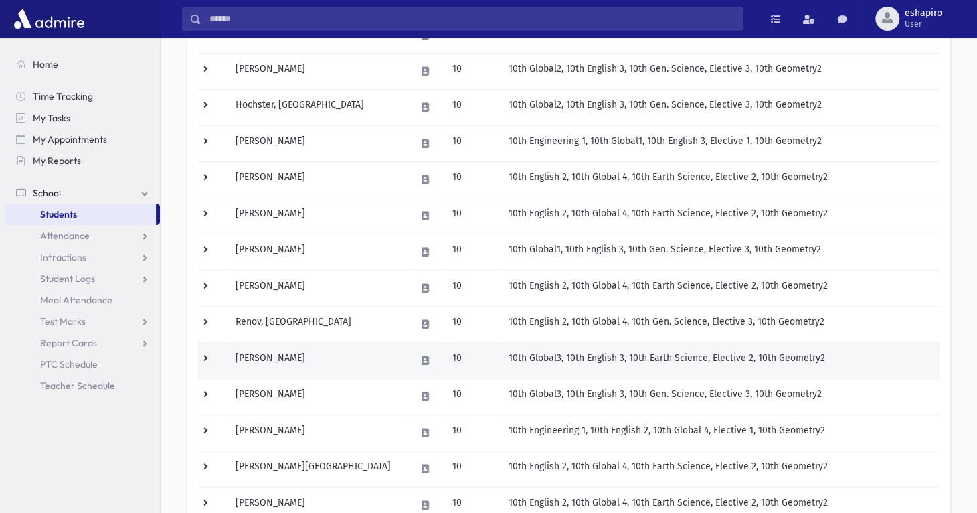
click at [201, 354] on td at bounding box center [212, 360] width 29 height 36
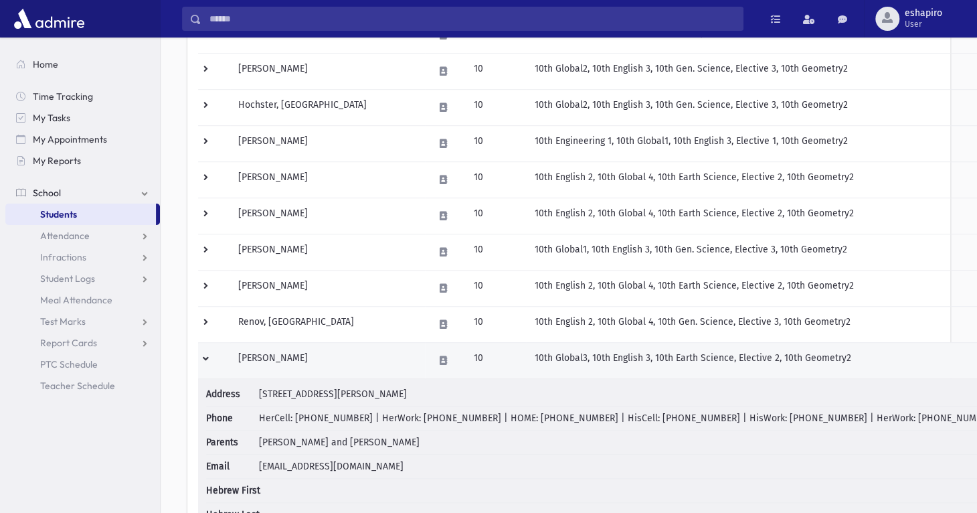
click at [201, 354] on td at bounding box center [214, 360] width 32 height 36
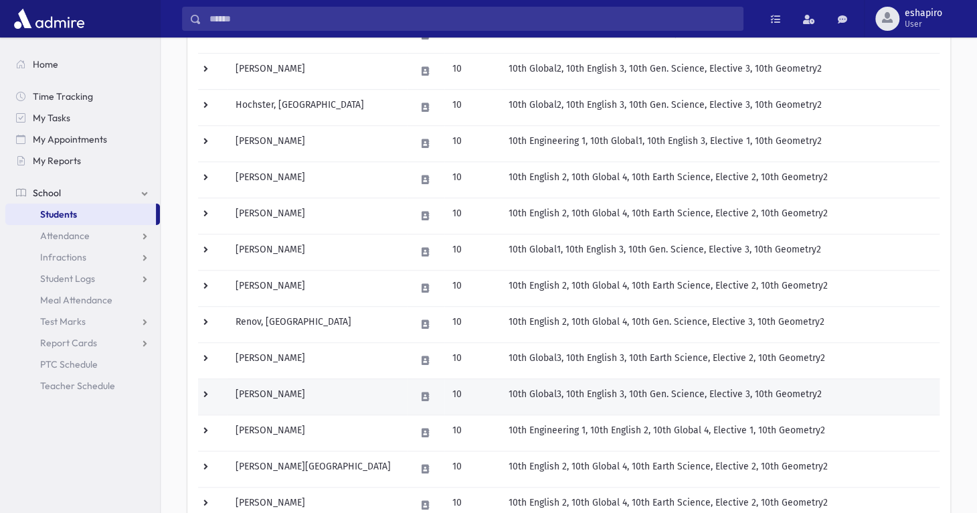
click at [202, 390] on td at bounding box center [212, 396] width 29 height 36
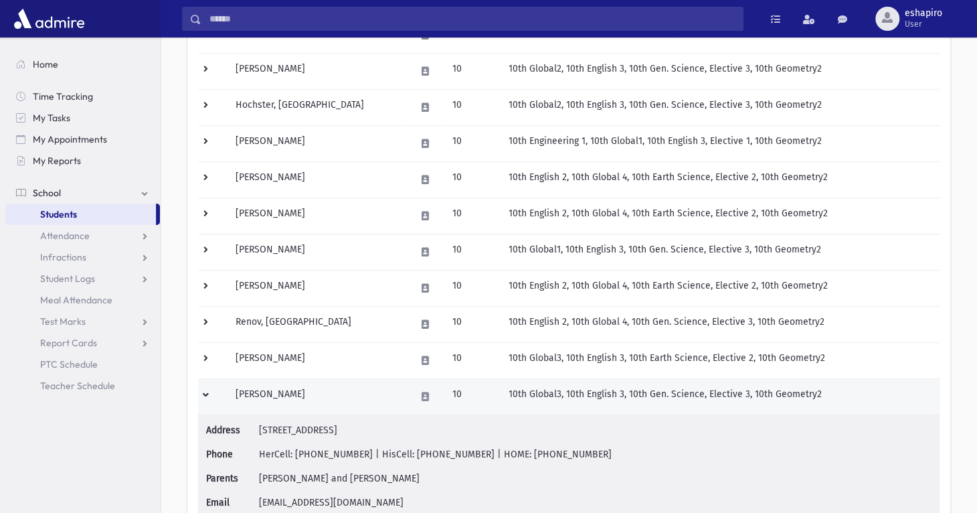
click at [202, 390] on td at bounding box center [212, 396] width 29 height 36
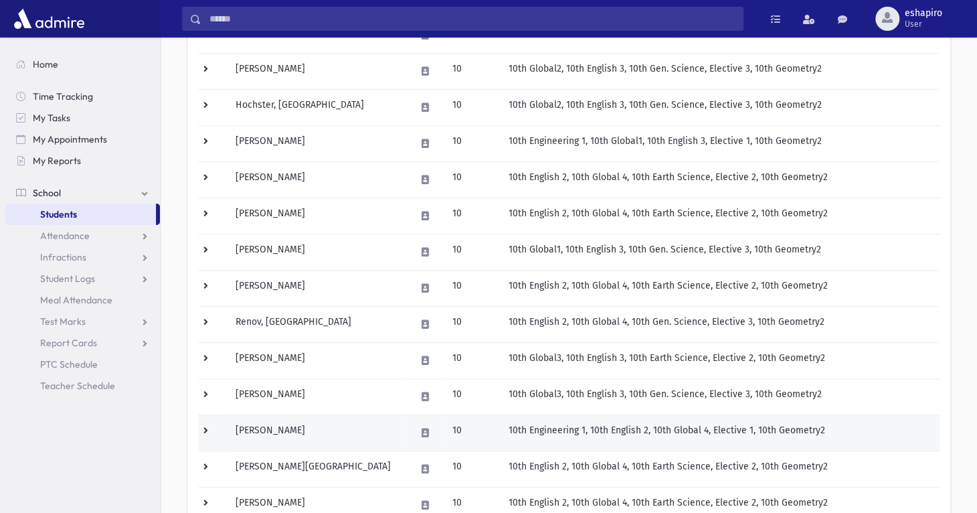
click at [209, 427] on td at bounding box center [212, 432] width 29 height 36
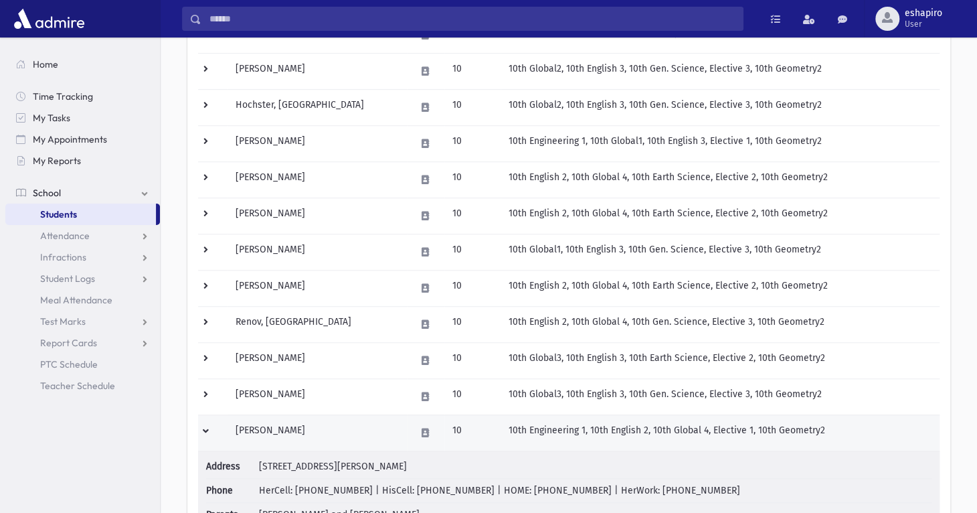
click at [209, 427] on td at bounding box center [212, 432] width 29 height 36
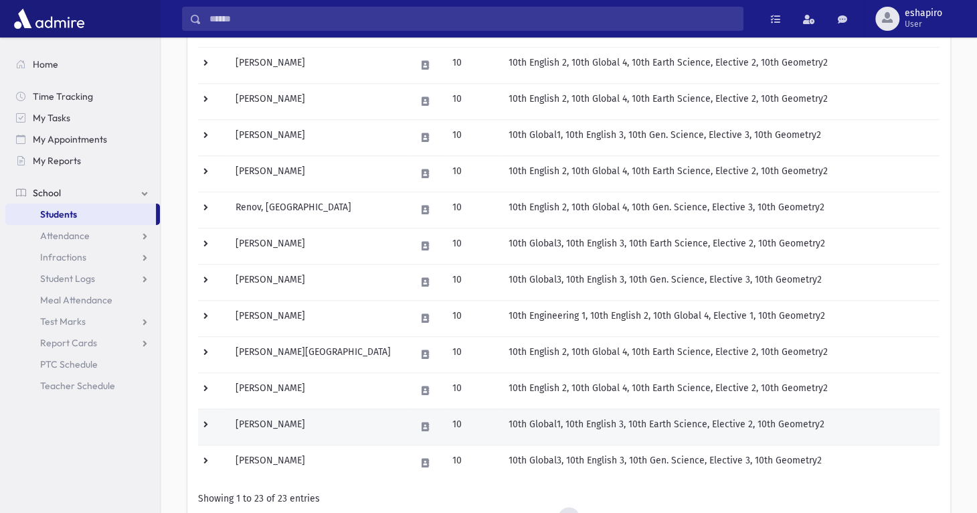
scroll to position [602, 0]
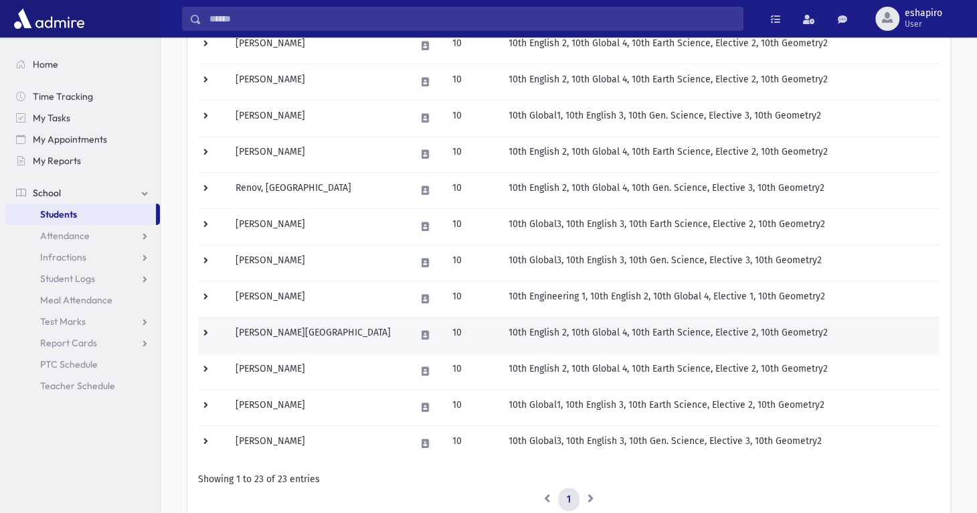
click at [201, 332] on td at bounding box center [212, 335] width 29 height 36
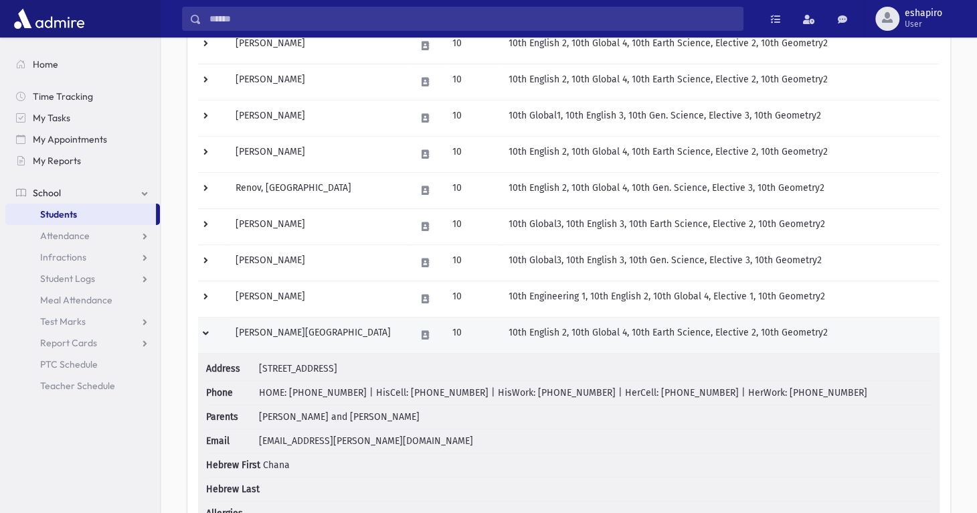
click at [201, 327] on td at bounding box center [212, 335] width 29 height 36
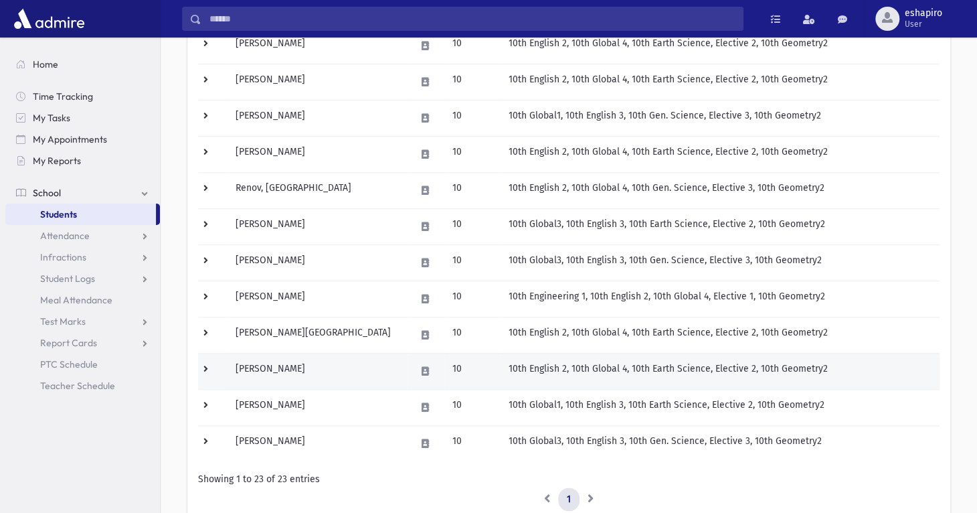
click at [204, 370] on td at bounding box center [212, 371] width 29 height 36
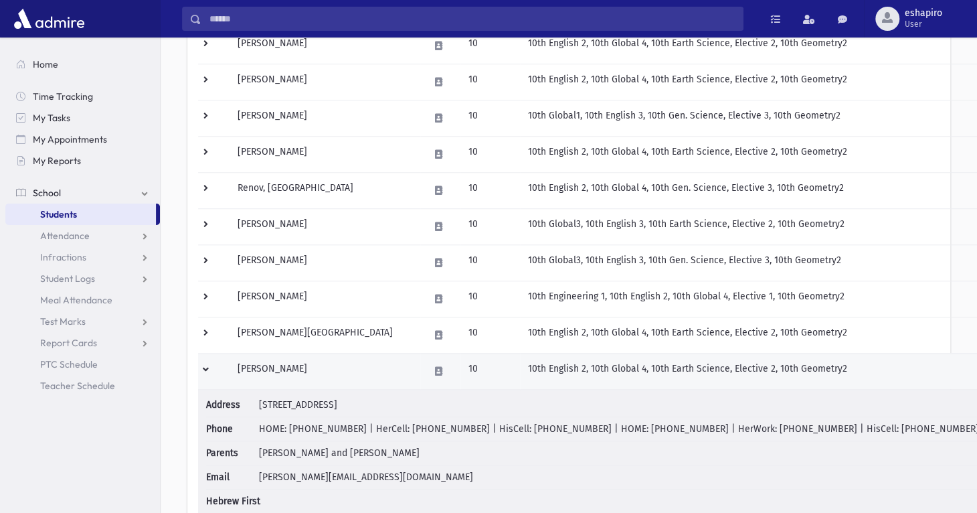
click at [203, 365] on td at bounding box center [213, 371] width 31 height 36
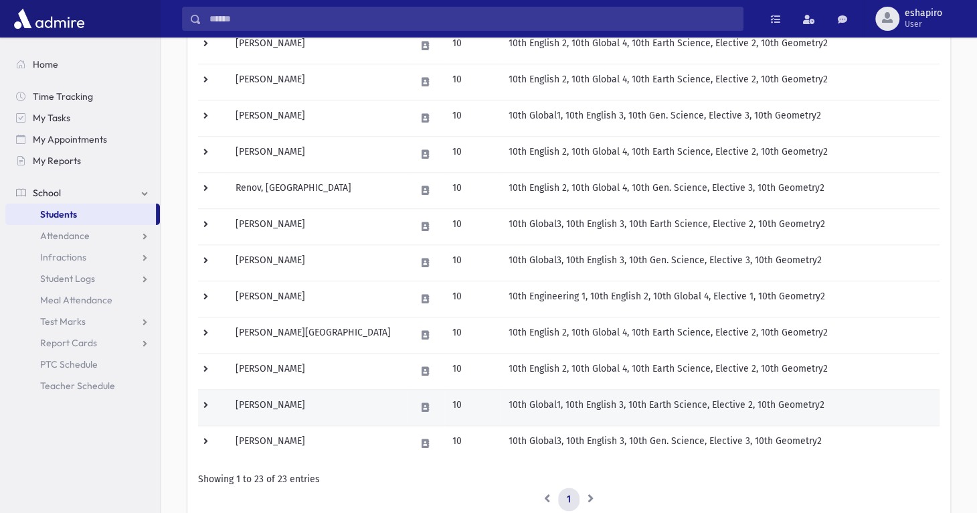
click at [206, 403] on td at bounding box center [212, 407] width 29 height 36
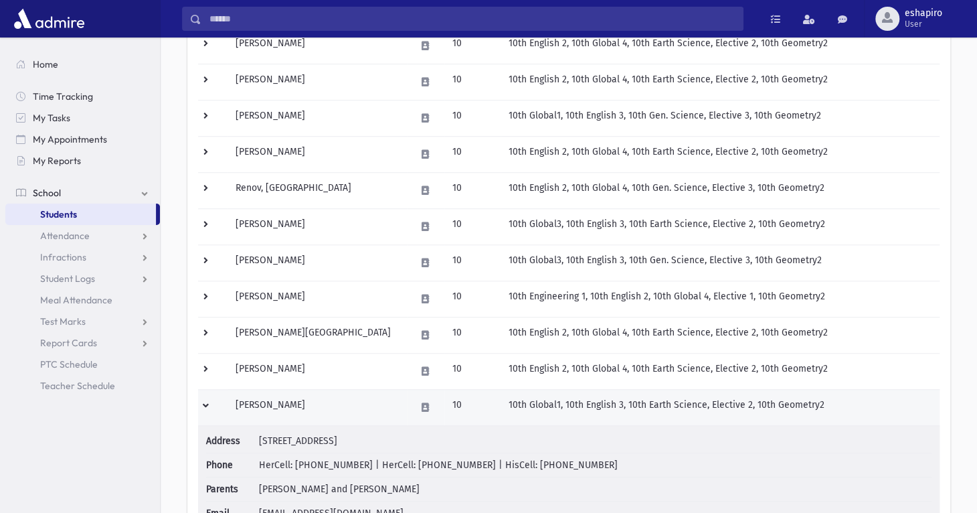
click at [206, 398] on td at bounding box center [212, 407] width 29 height 36
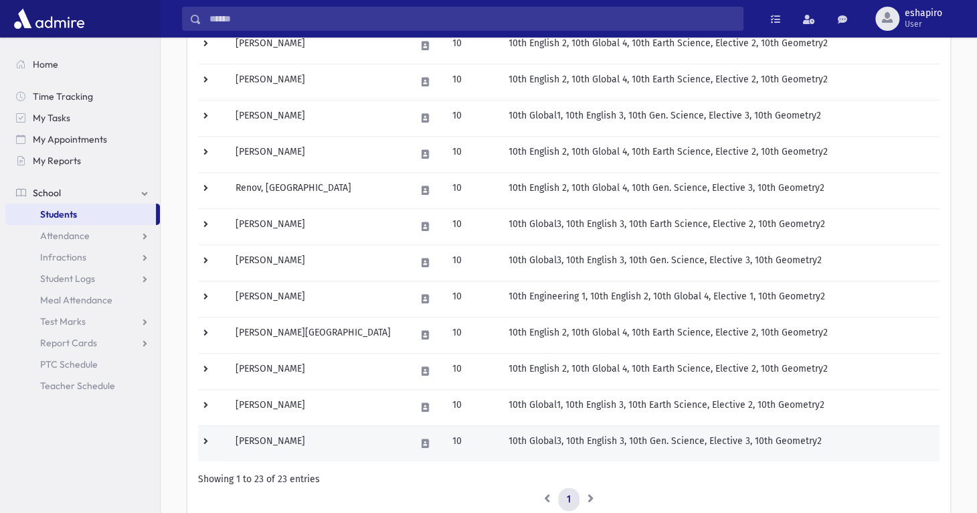
click at [203, 439] on td at bounding box center [212, 443] width 29 height 36
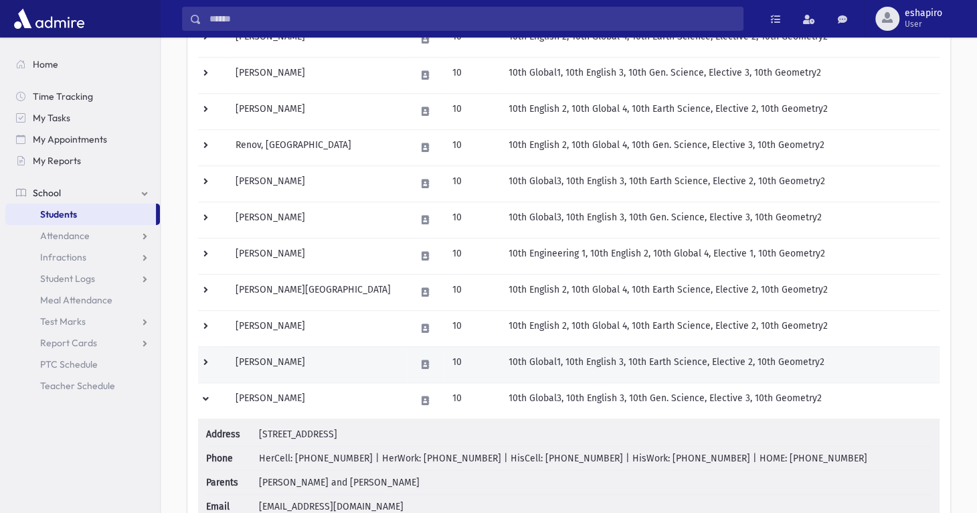
scroll to position [669, 0]
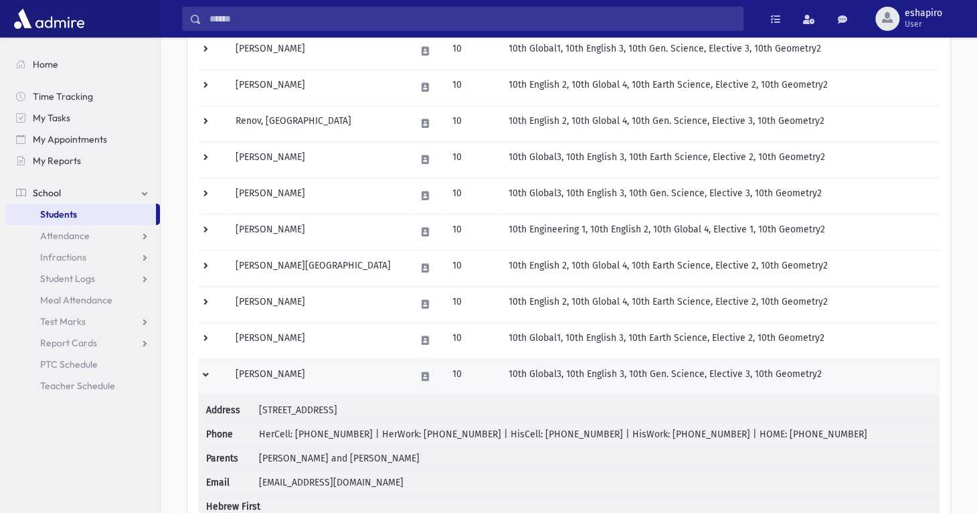
click at [211, 373] on td at bounding box center [212, 376] width 29 height 36
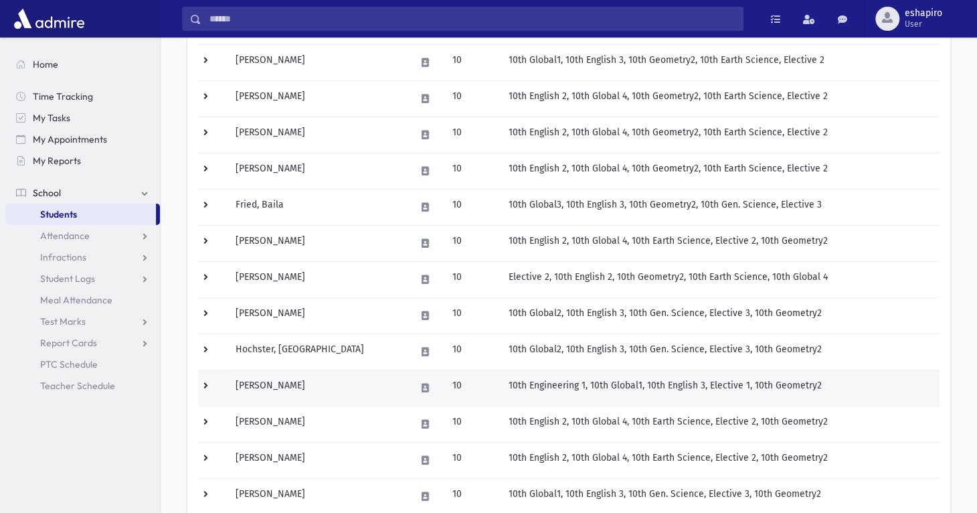
scroll to position [0, 0]
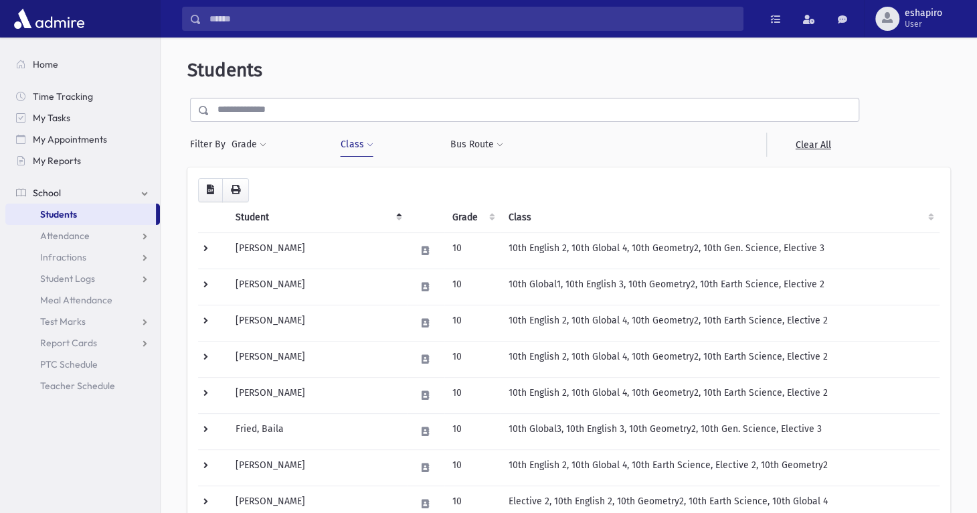
click at [371, 141] on button "Class" at bounding box center [356, 145] width 33 height 24
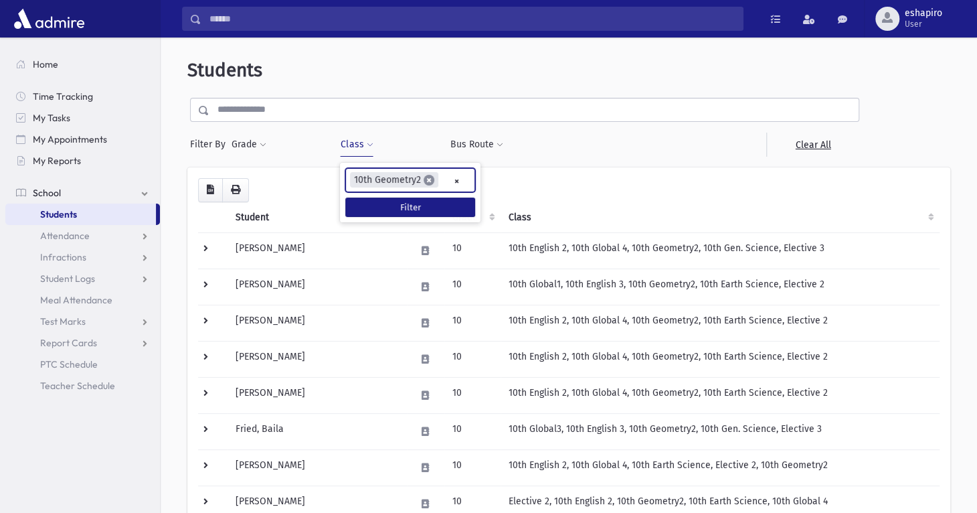
click at [428, 182] on span "×" at bounding box center [429, 180] width 11 height 11
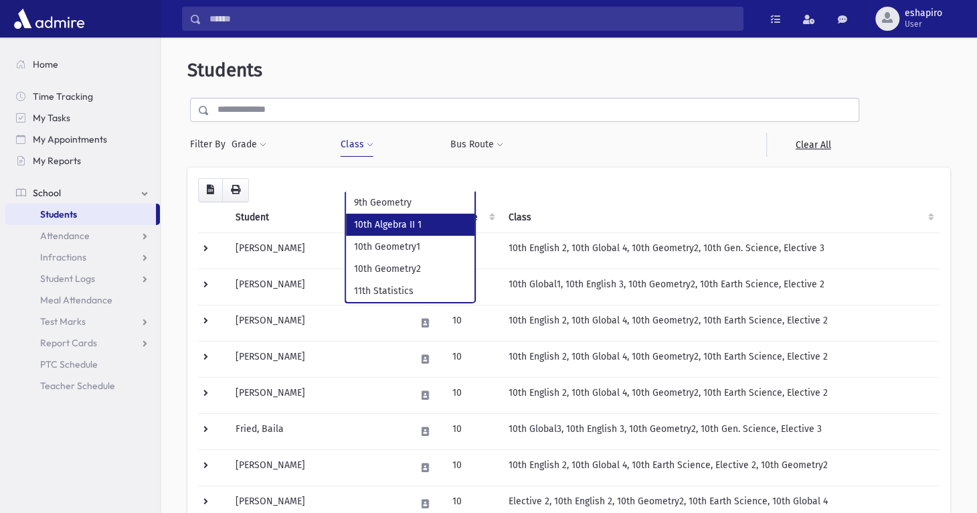
select select "***"
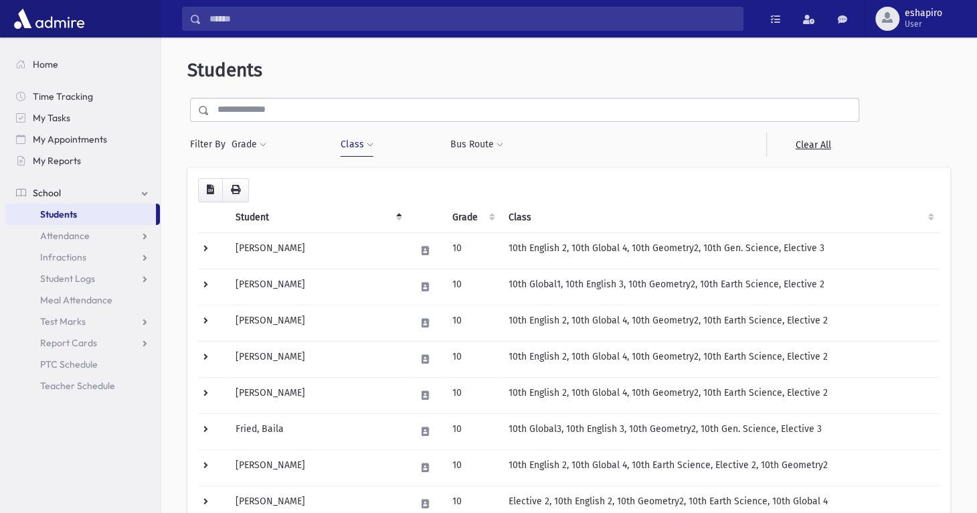
click at [363, 147] on button "Class" at bounding box center [356, 145] width 33 height 24
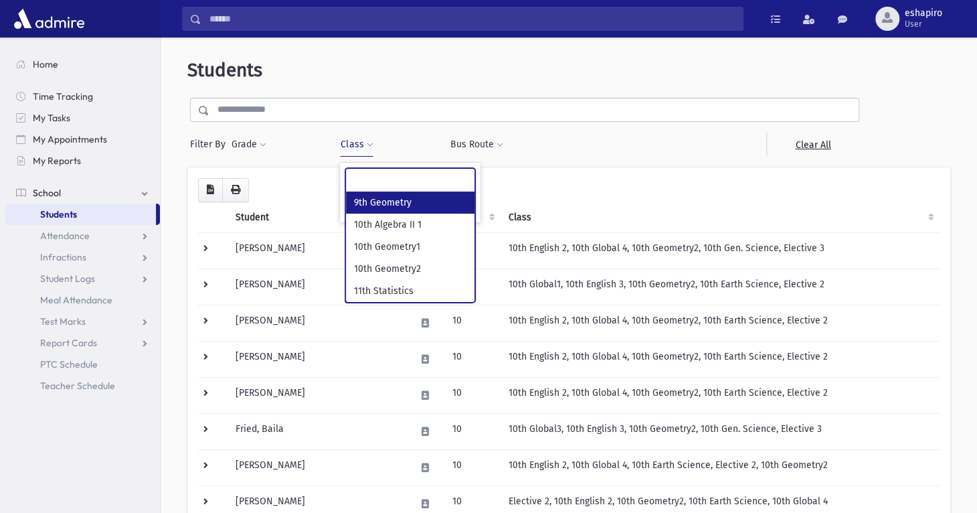
scroll to position [35, 0]
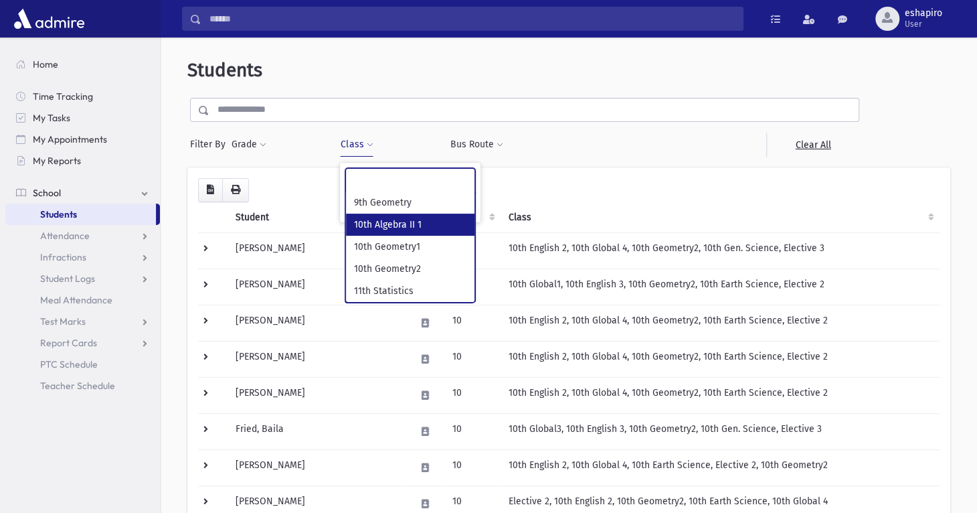
select select "***"
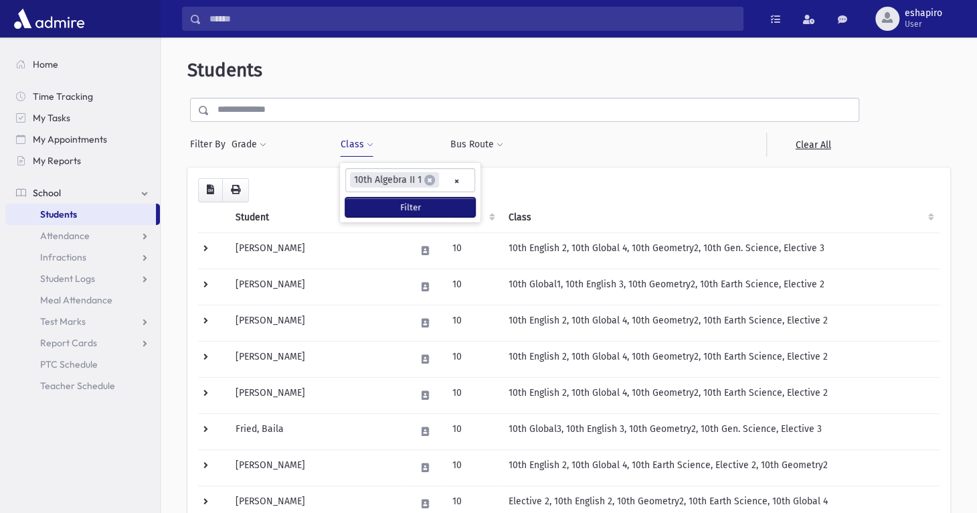
click at [402, 209] on button "Filter" at bounding box center [410, 206] width 130 height 19
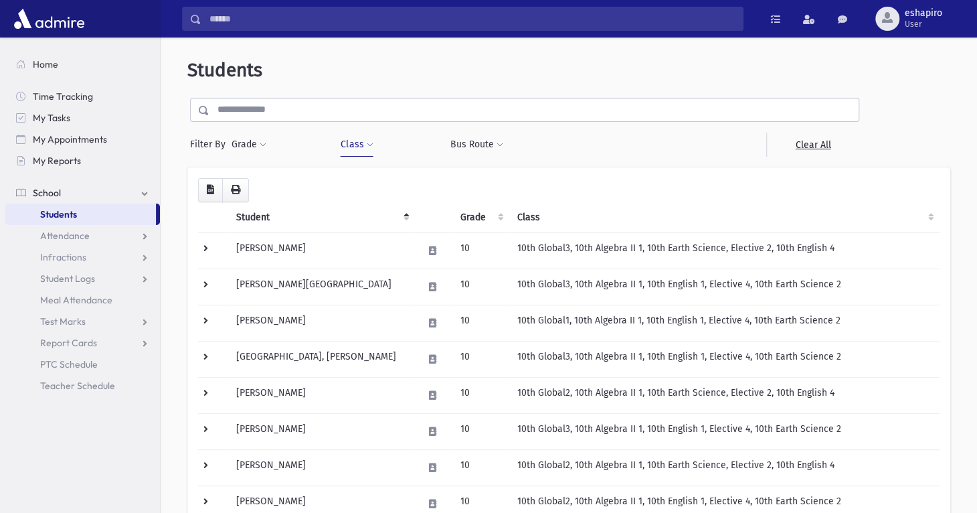
click at [363, 144] on button "Class" at bounding box center [356, 145] width 33 height 24
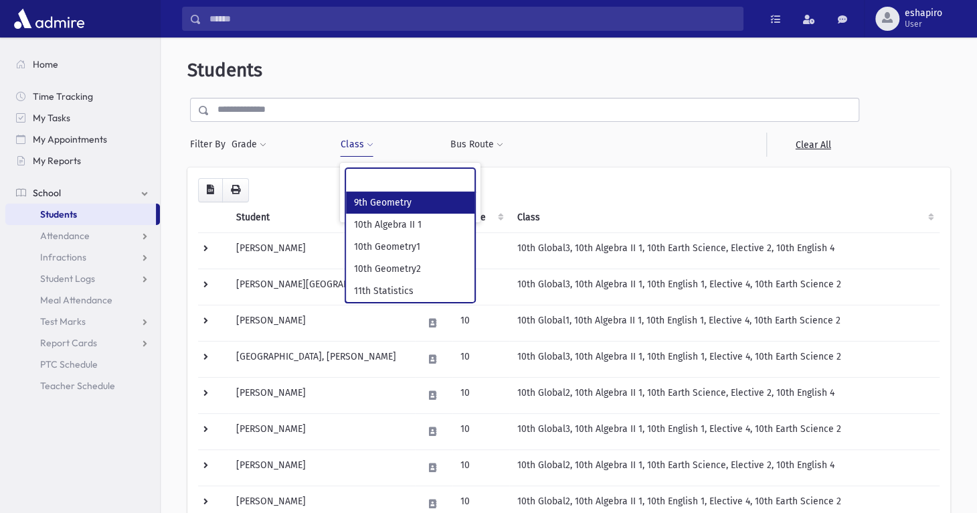
scroll to position [11, 0]
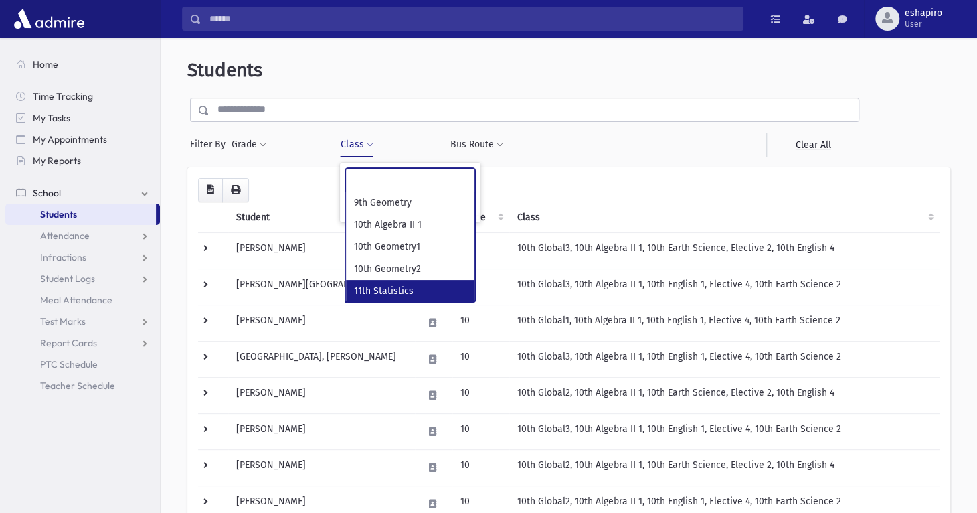
select select "***"
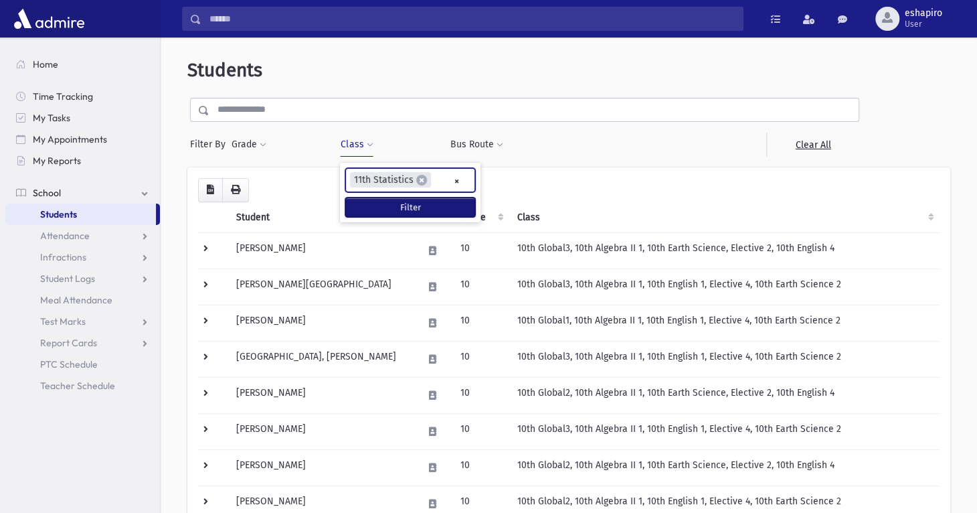
click at [420, 207] on button "Filter" at bounding box center [410, 206] width 130 height 19
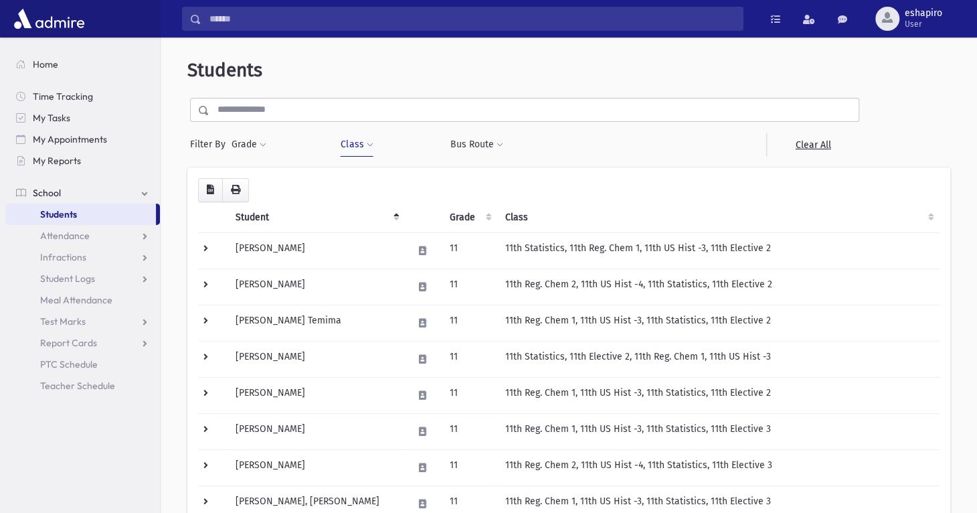
click at [362, 147] on button "Class" at bounding box center [356, 145] width 33 height 24
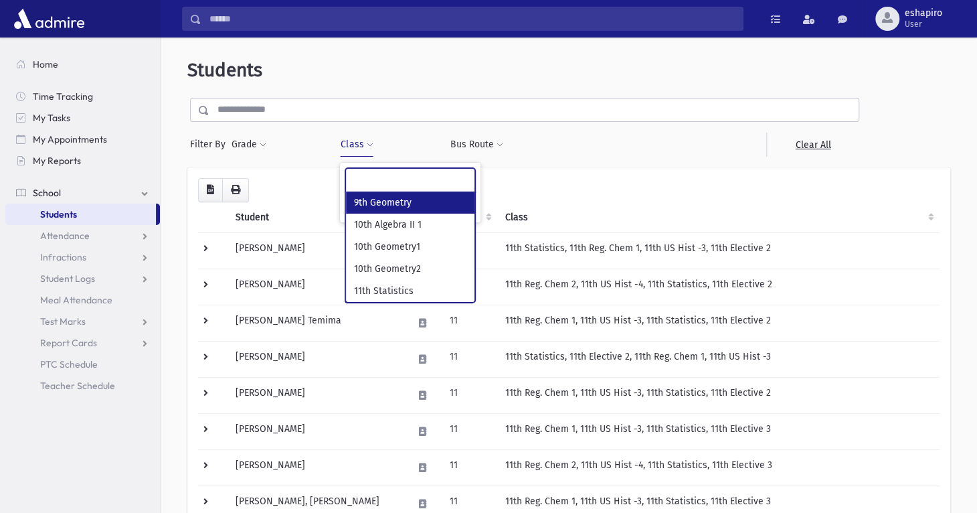
scroll to position [48, 0]
select select "***"
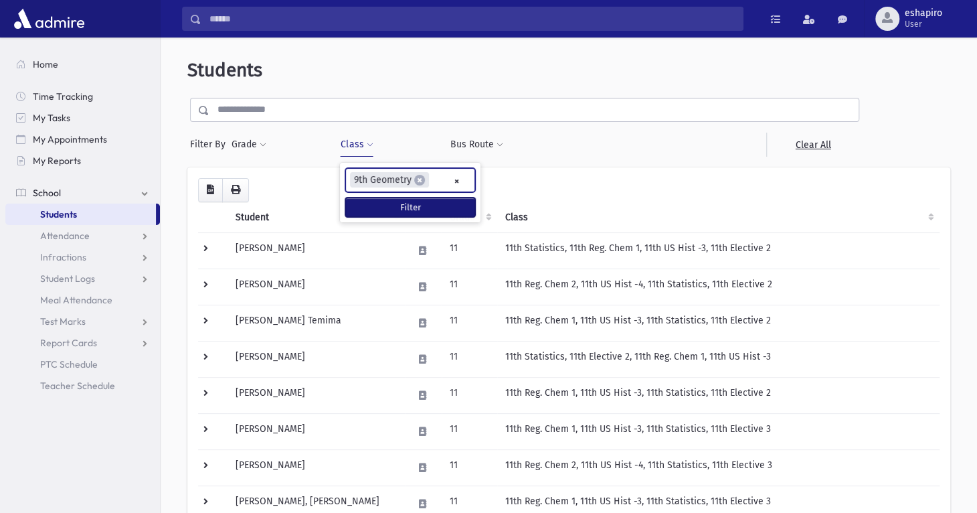
click at [382, 202] on button "Filter" at bounding box center [410, 206] width 130 height 19
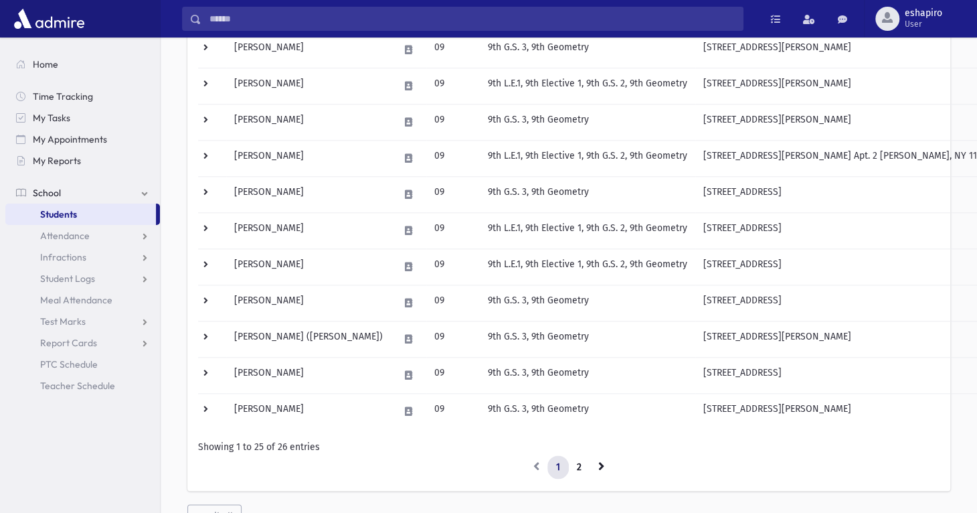
scroll to position [736, 0]
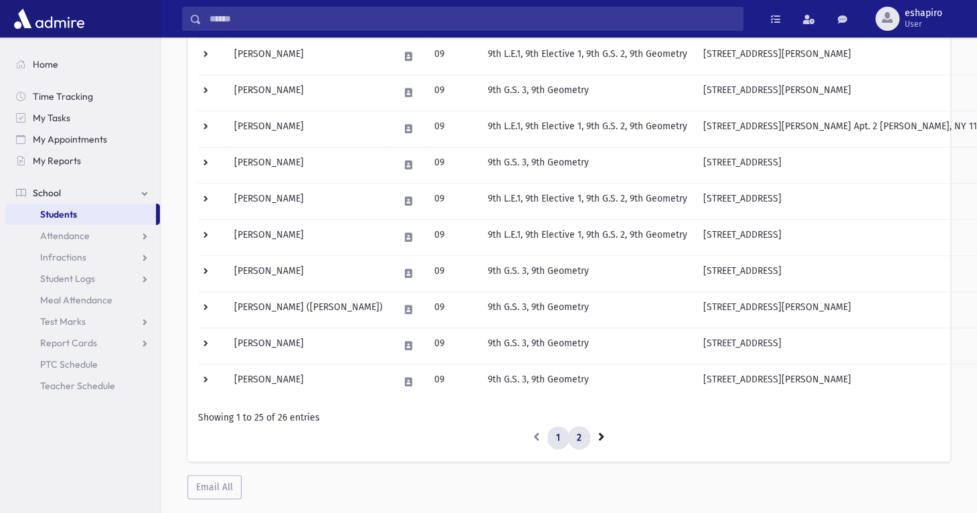
click at [584, 438] on link "2" at bounding box center [579, 438] width 22 height 24
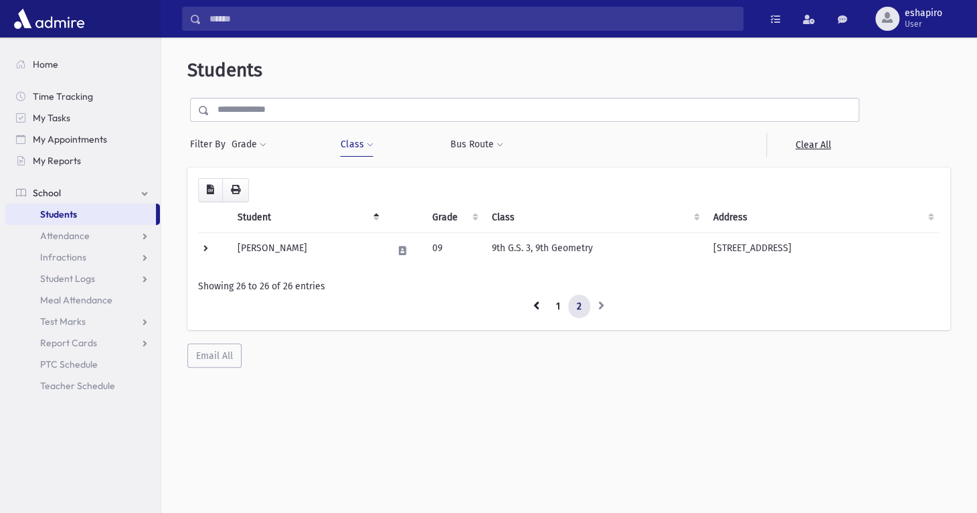
click at [349, 148] on button "Class" at bounding box center [356, 145] width 33 height 24
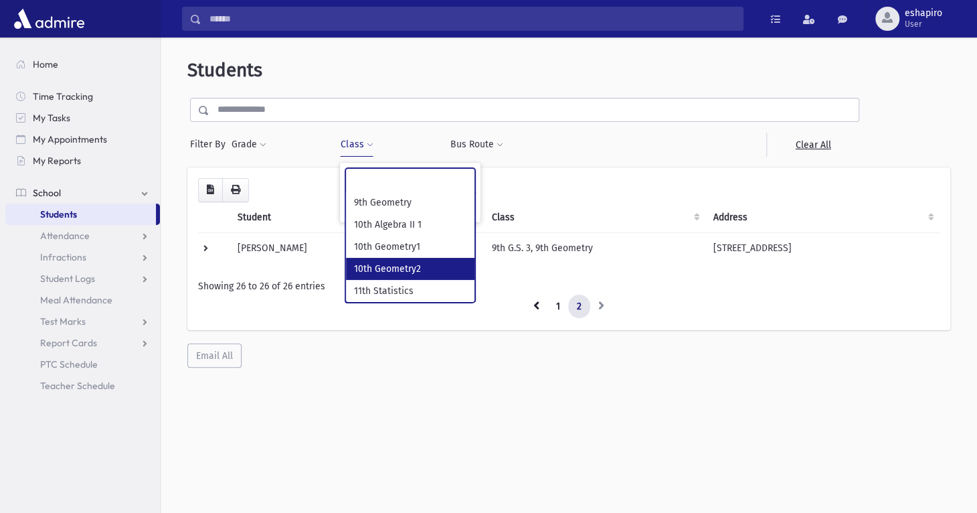
select select "***"
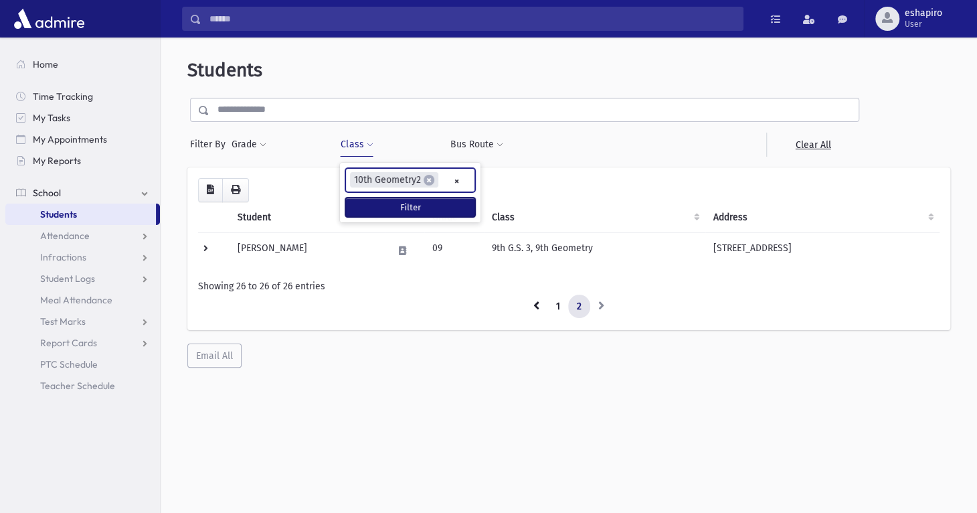
click at [414, 209] on button "Filter" at bounding box center [410, 206] width 130 height 19
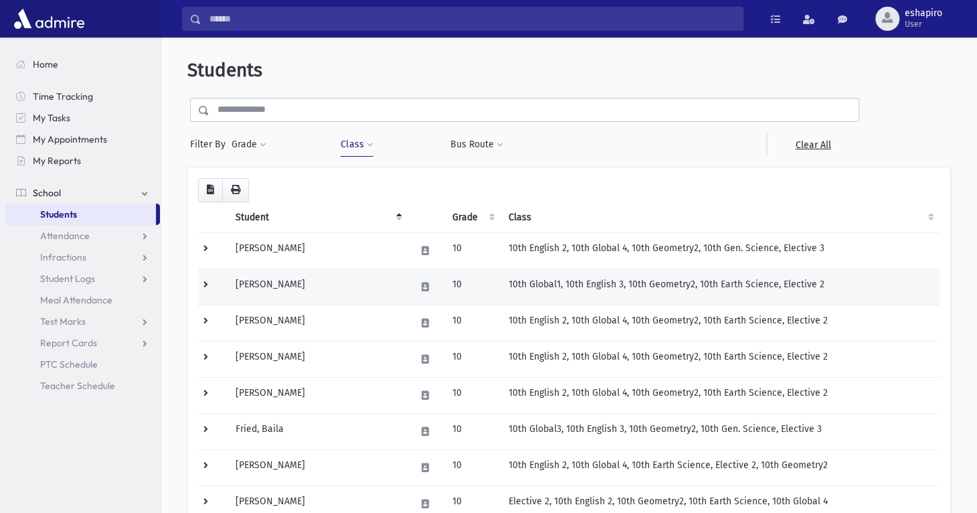
click at [209, 282] on td at bounding box center [212, 286] width 29 height 36
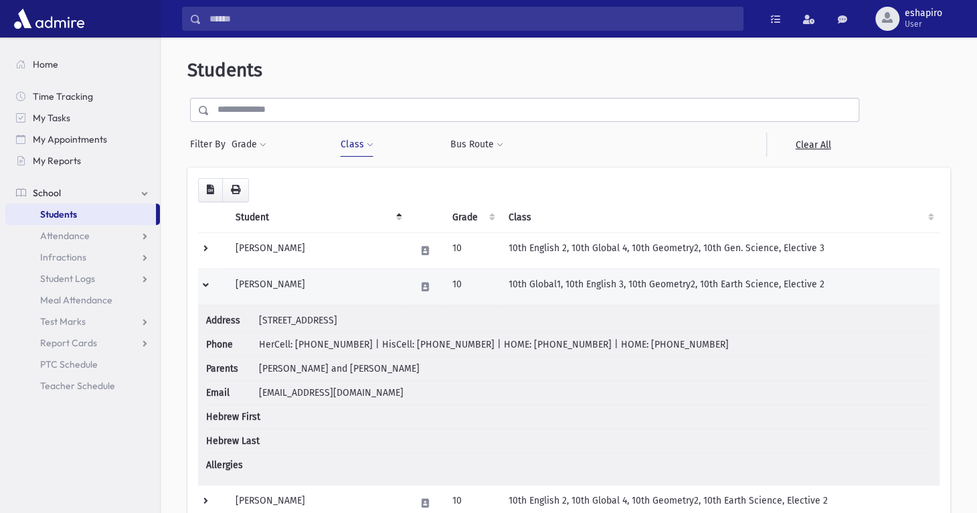
click at [209, 282] on td at bounding box center [212, 286] width 29 height 36
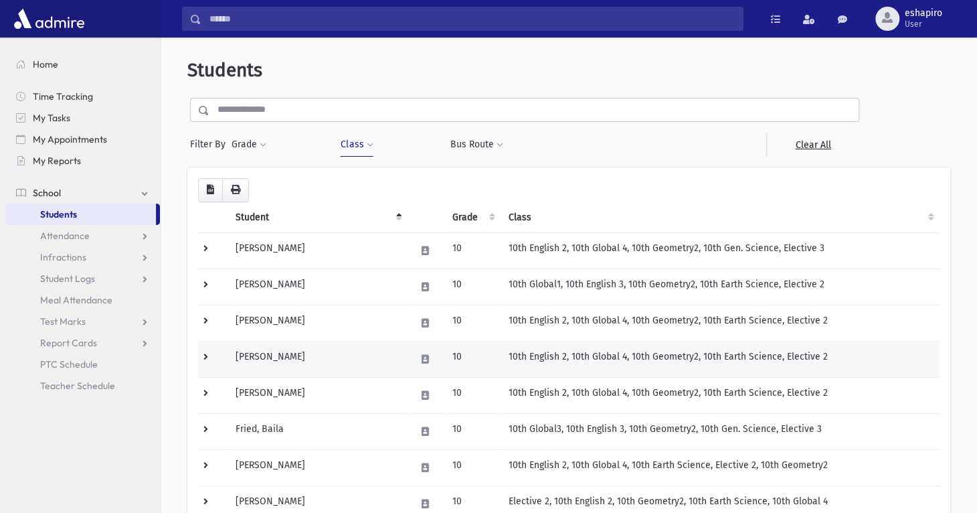
click at [205, 358] on td at bounding box center [212, 359] width 29 height 36
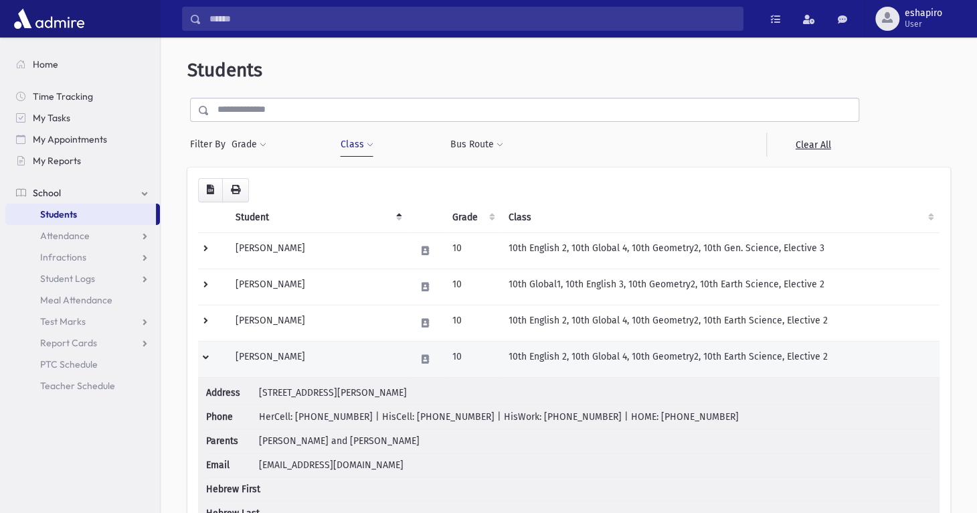
click at [205, 358] on td at bounding box center [212, 359] width 29 height 36
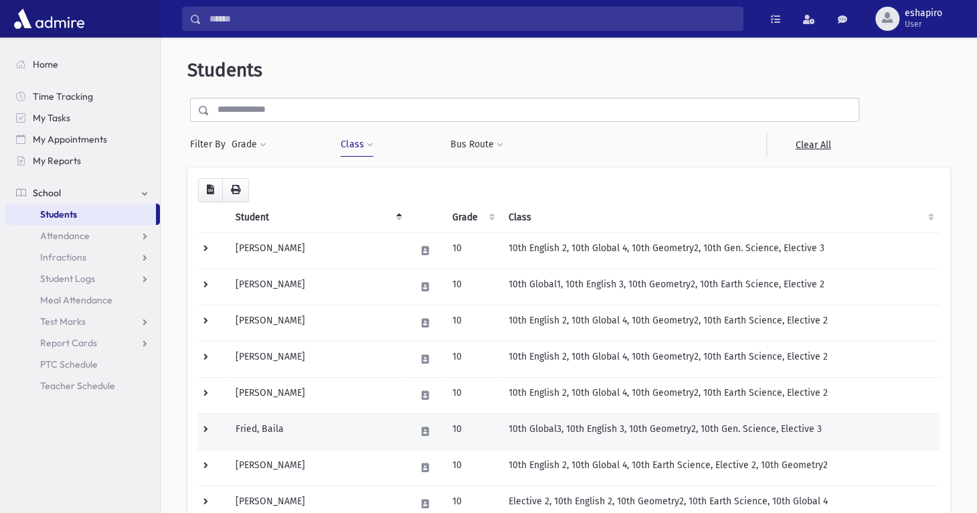
click at [201, 426] on td at bounding box center [212, 431] width 29 height 36
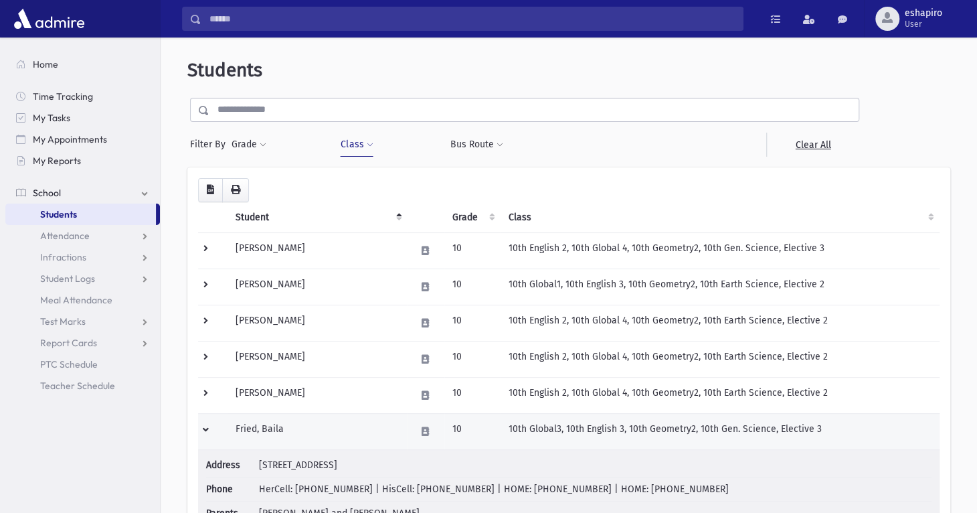
click at [201, 426] on td at bounding box center [212, 431] width 29 height 36
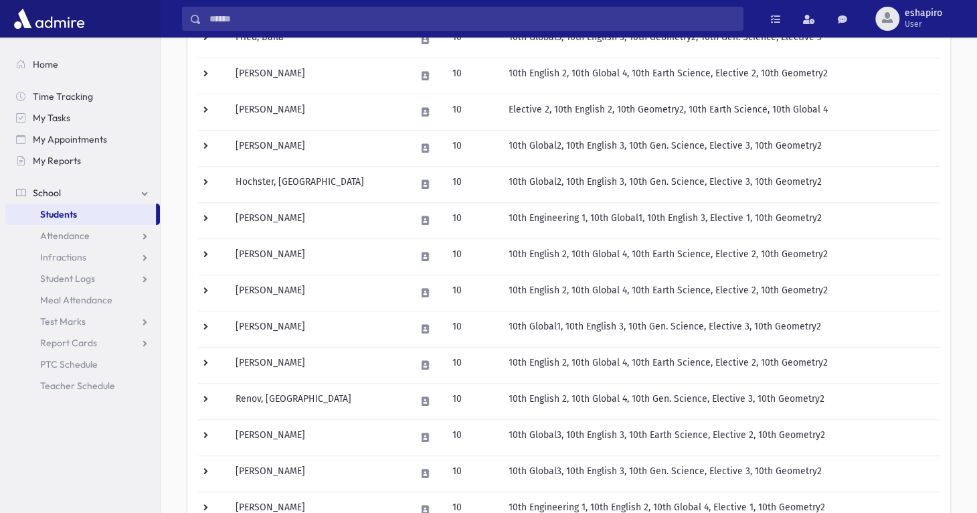
scroll to position [602, 0]
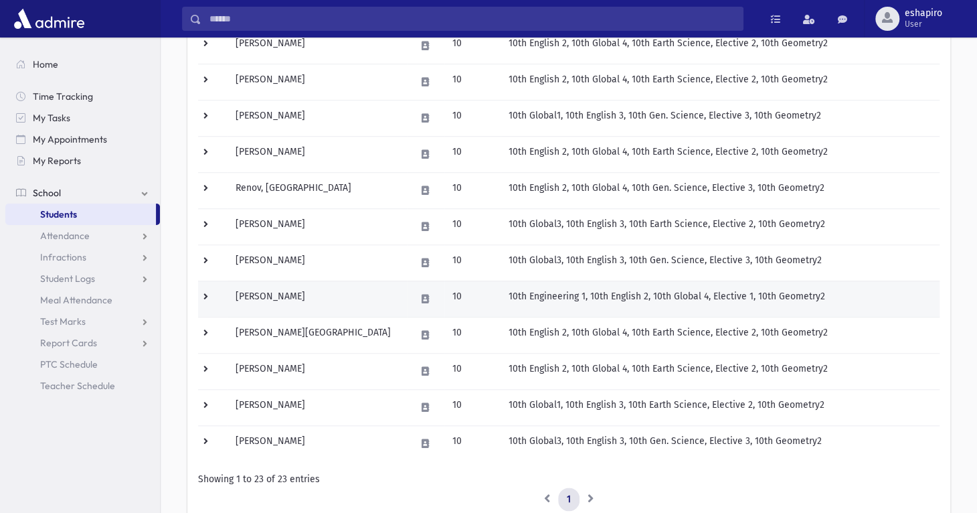
click at [204, 292] on td at bounding box center [212, 298] width 29 height 36
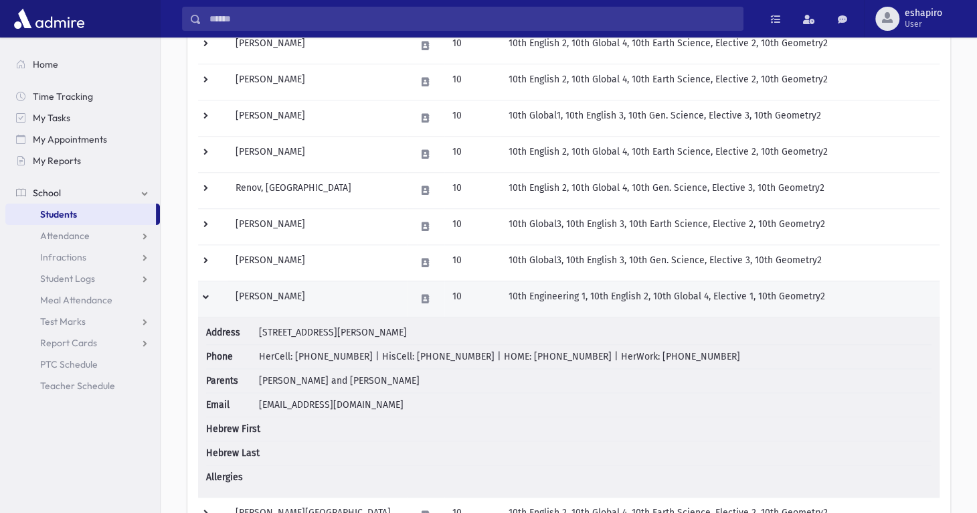
click at [204, 290] on td at bounding box center [212, 298] width 29 height 36
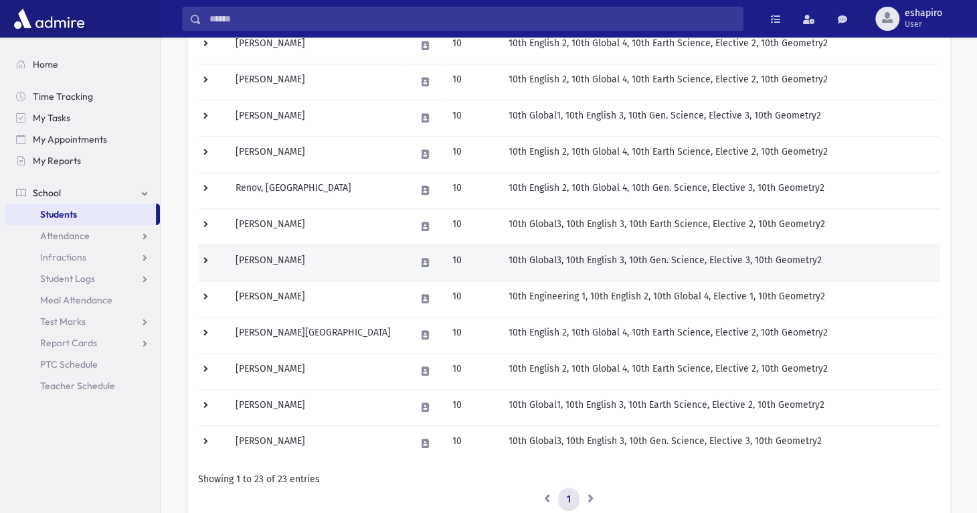
click at [207, 257] on td at bounding box center [212, 262] width 29 height 36
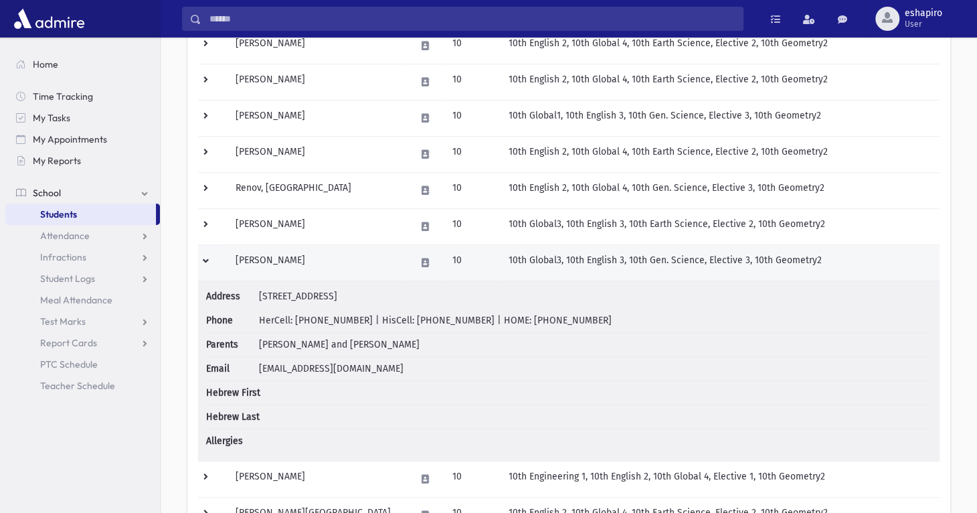
click at [207, 257] on td at bounding box center [212, 262] width 29 height 36
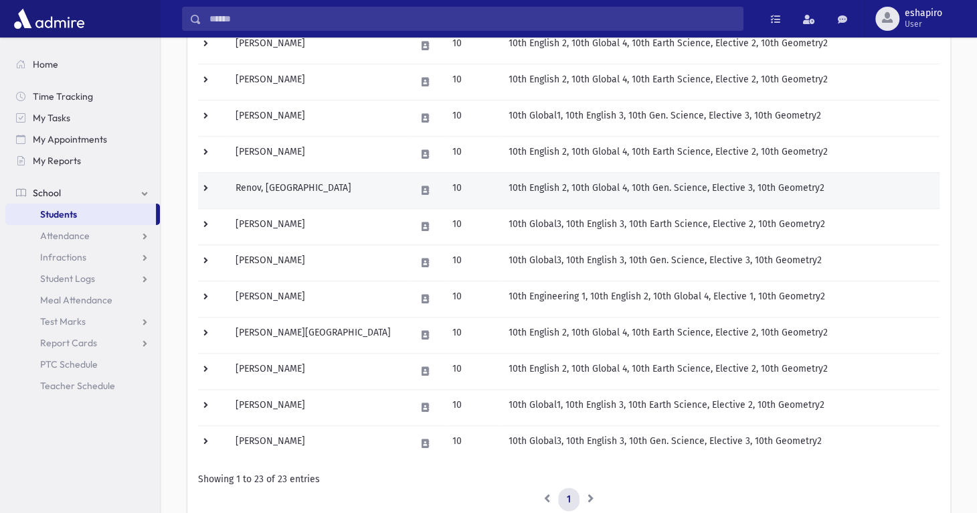
click at [202, 187] on td at bounding box center [212, 190] width 29 height 36
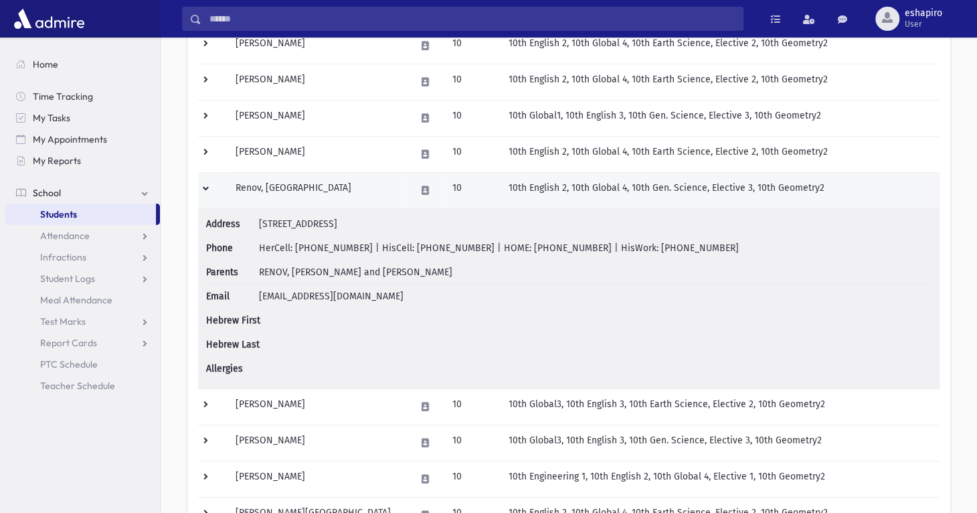
click at [202, 187] on td at bounding box center [212, 190] width 29 height 36
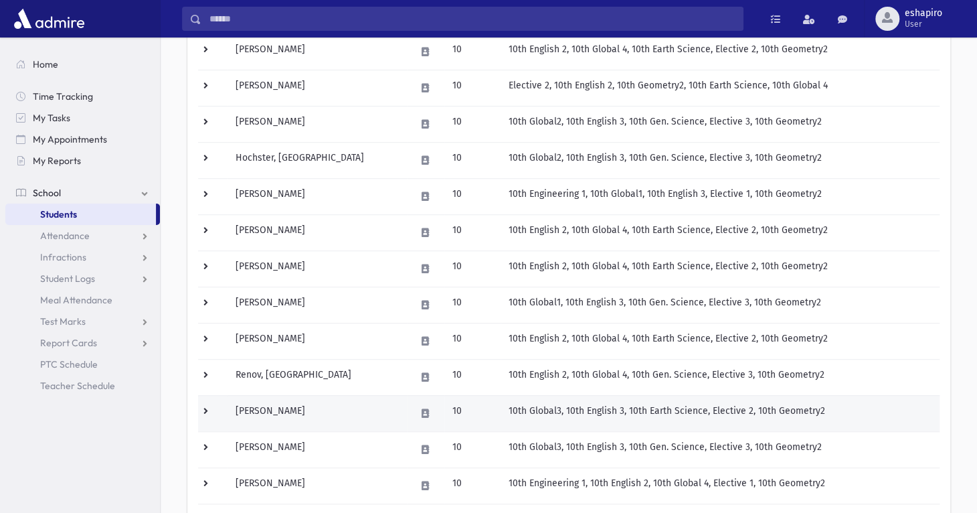
scroll to position [402, 0]
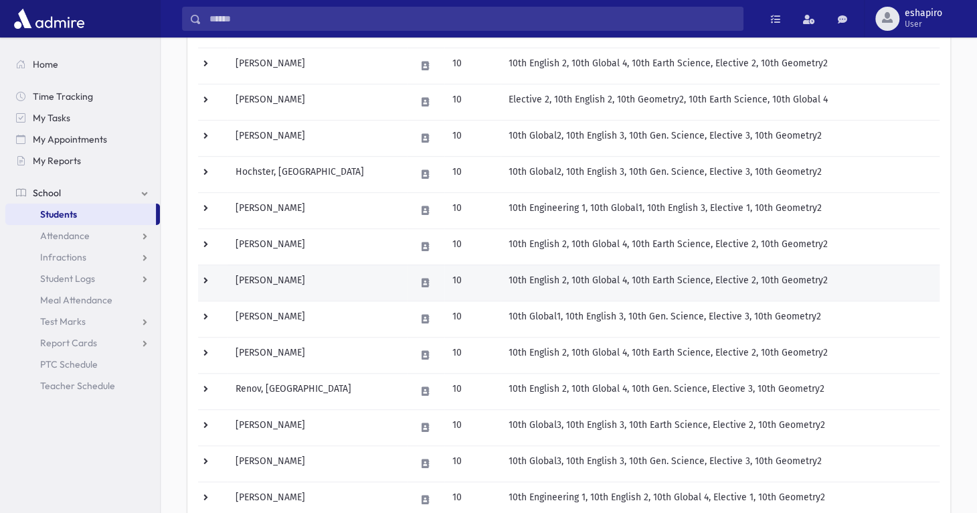
click at [201, 276] on td at bounding box center [212, 282] width 29 height 36
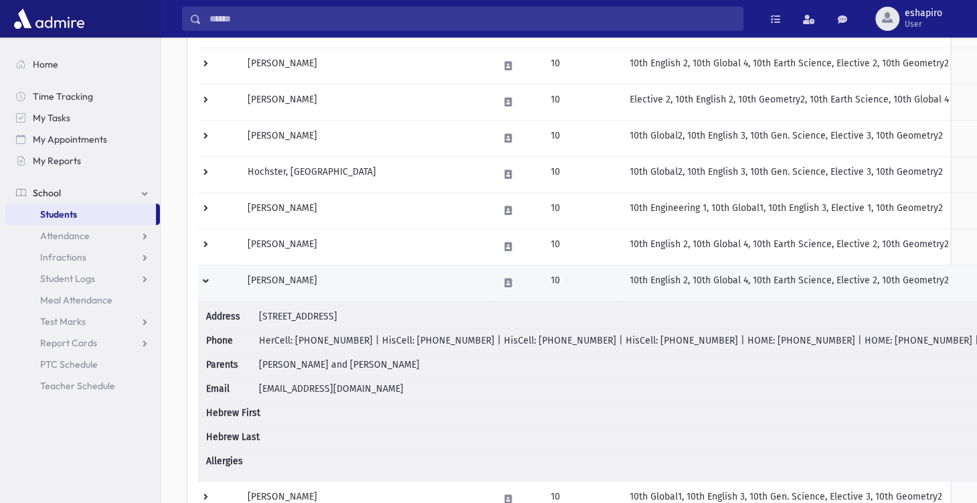
click at [201, 272] on td at bounding box center [218, 282] width 41 height 36
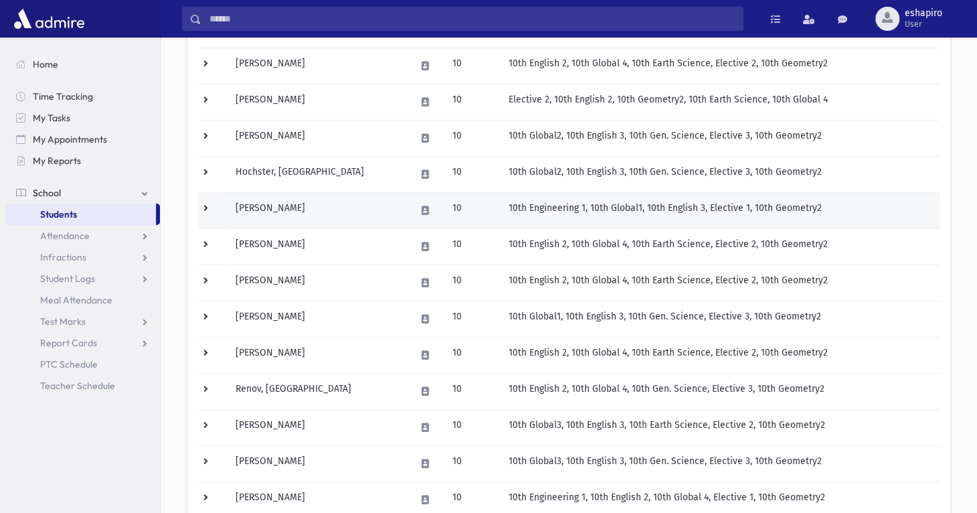
click at [205, 208] on td at bounding box center [212, 210] width 29 height 36
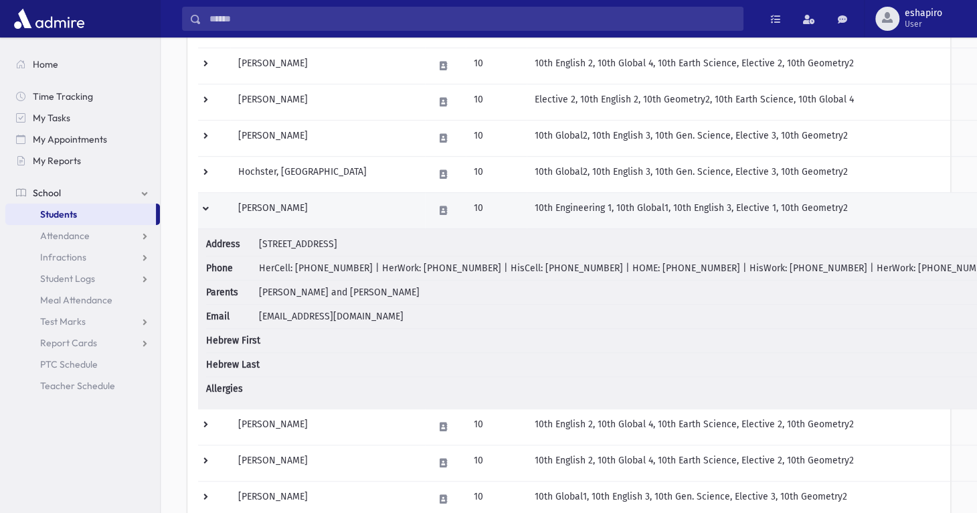
click at [205, 208] on td at bounding box center [214, 210] width 32 height 36
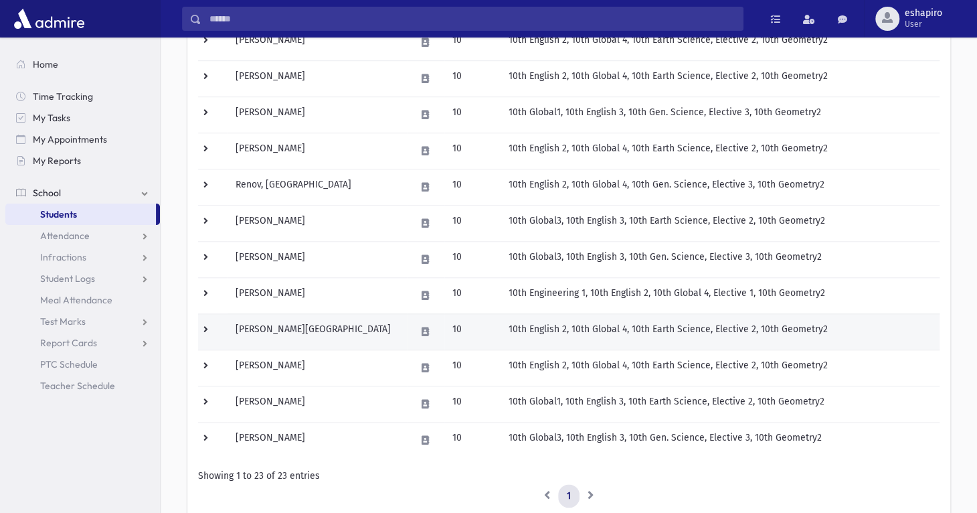
scroll to position [669, 0]
